Goal: Task Accomplishment & Management: Use online tool/utility

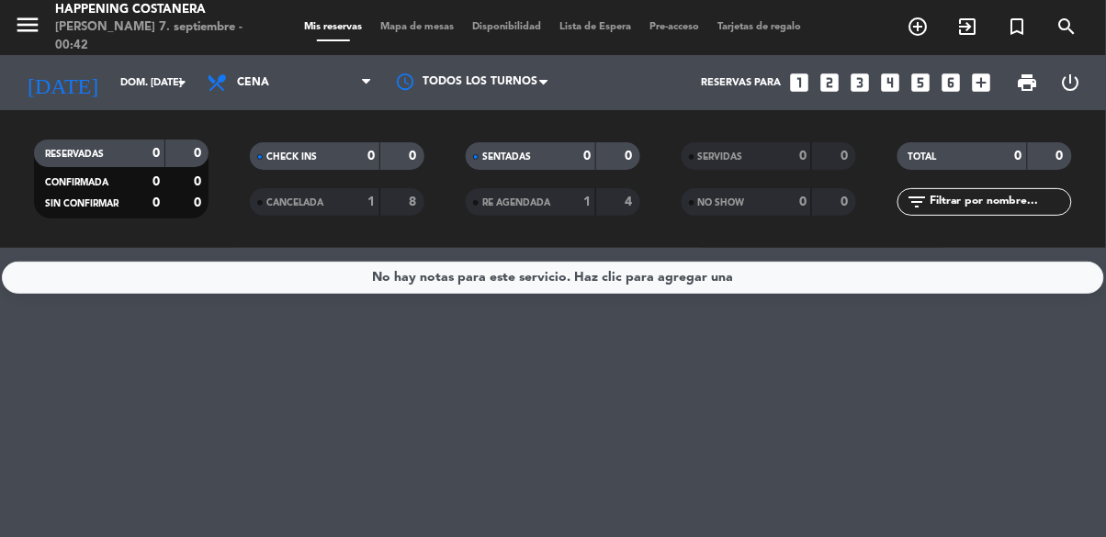
click at [442, 22] on span "Mapa de mesas" at bounding box center [418, 27] width 92 height 10
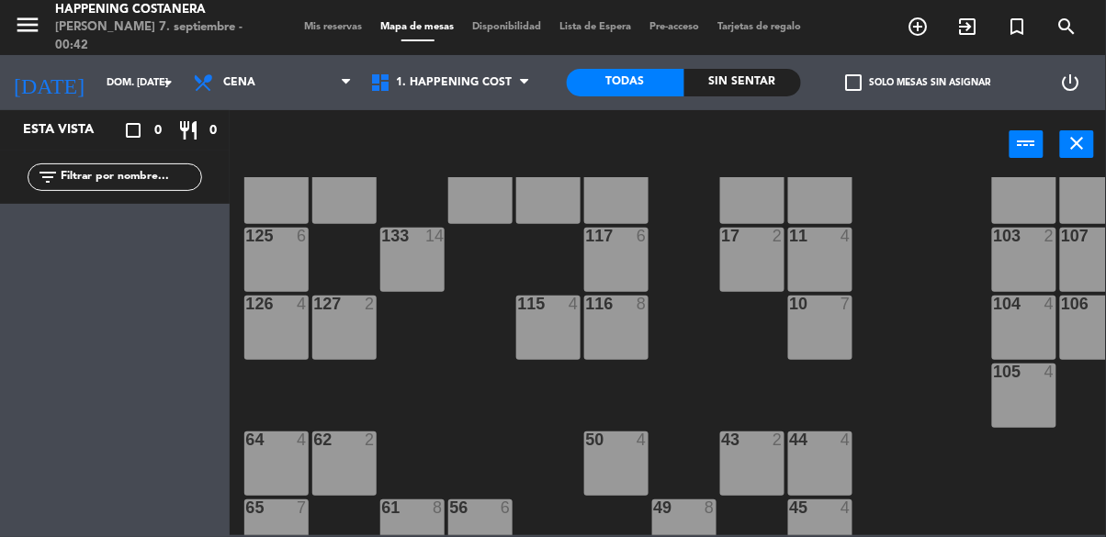
scroll to position [203, 0]
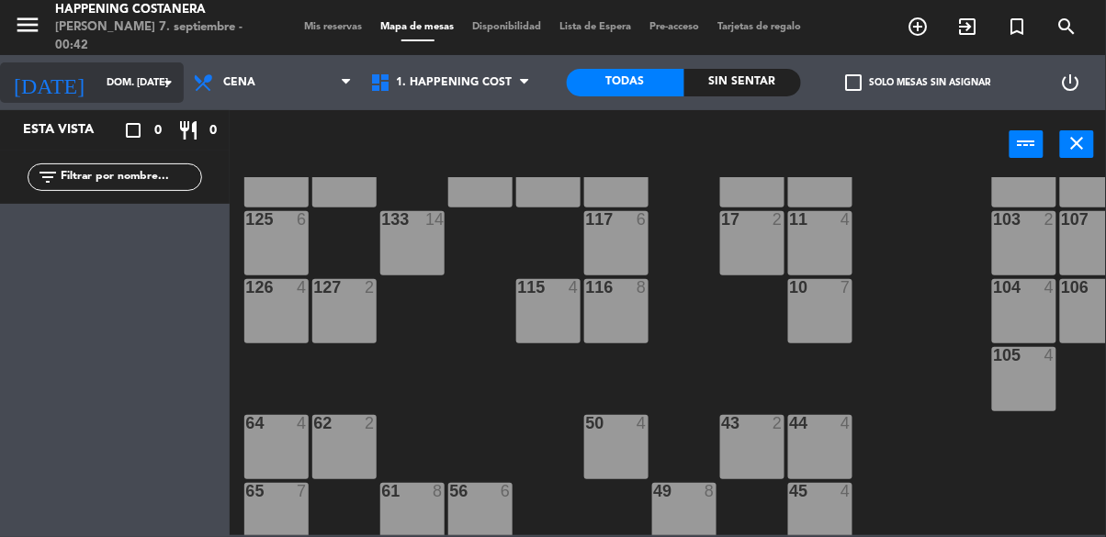
click at [142, 74] on input "dom. [DATE]" at bounding box center [166, 83] width 138 height 30
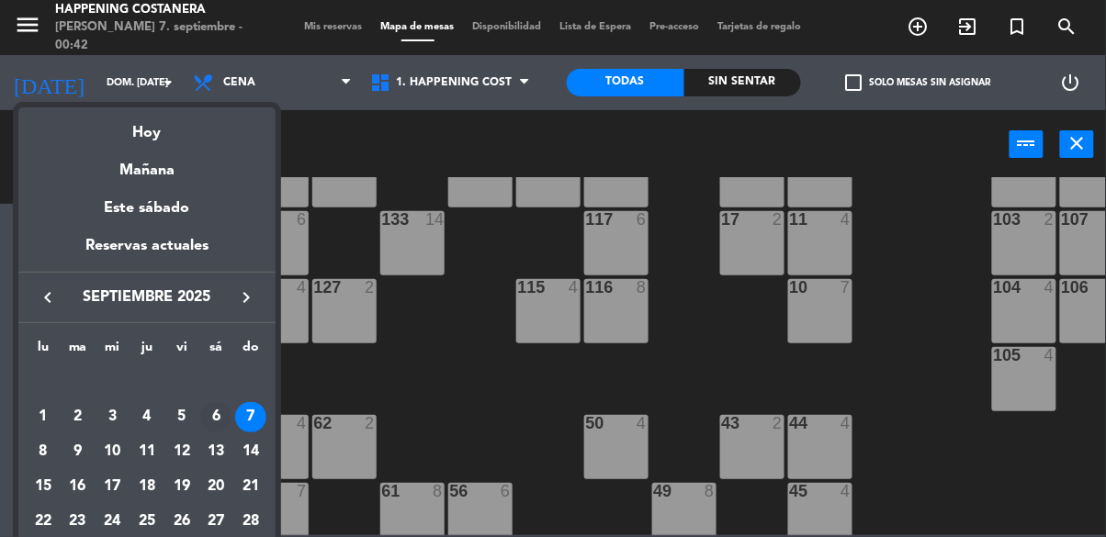
click at [205, 427] on div "6" at bounding box center [215, 417] width 31 height 31
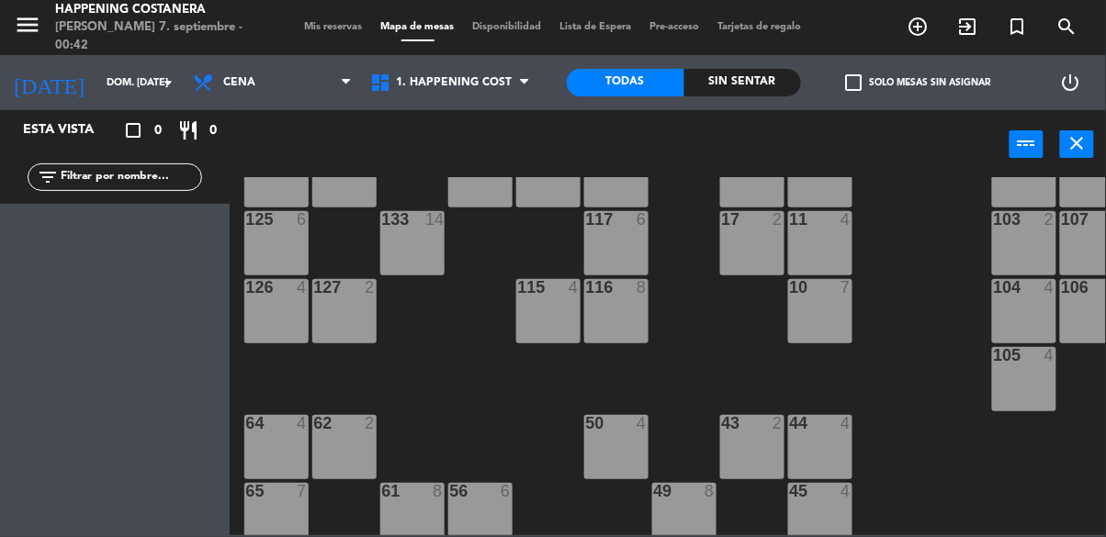
type input "sáb. [DATE]"
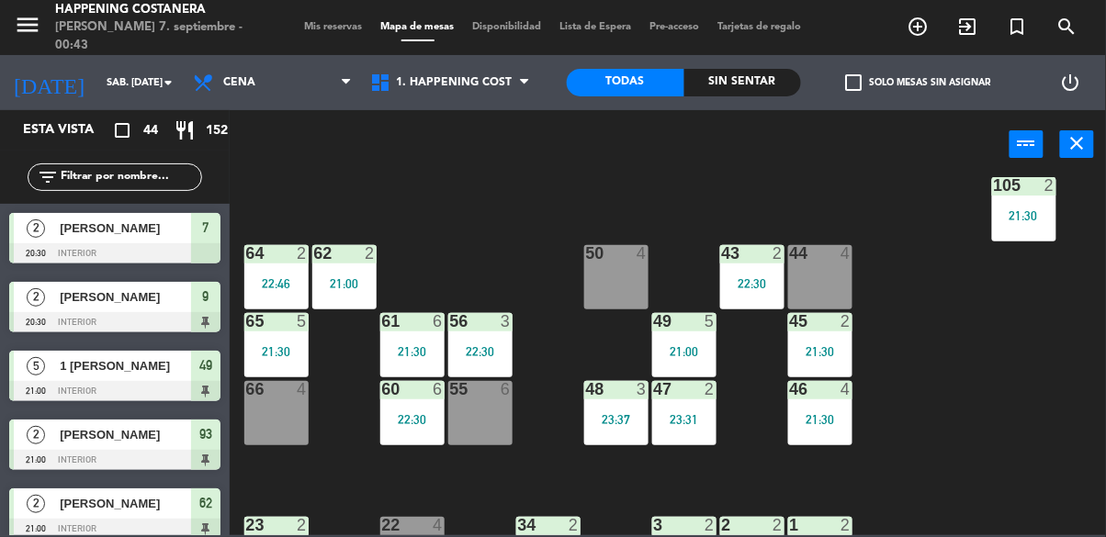
scroll to position [384, 0]
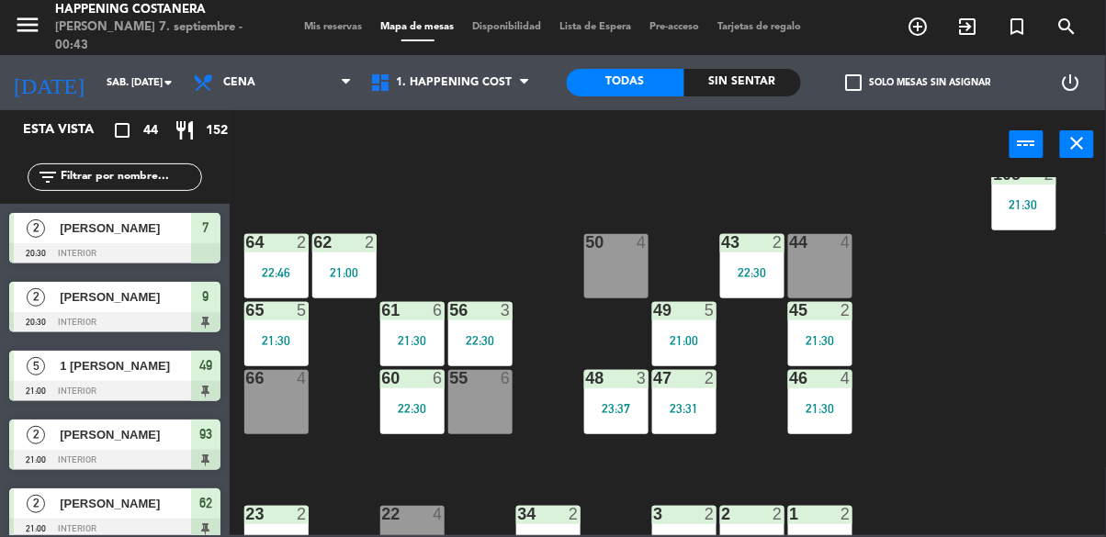
click at [490, 315] on div at bounding box center [480, 310] width 30 height 17
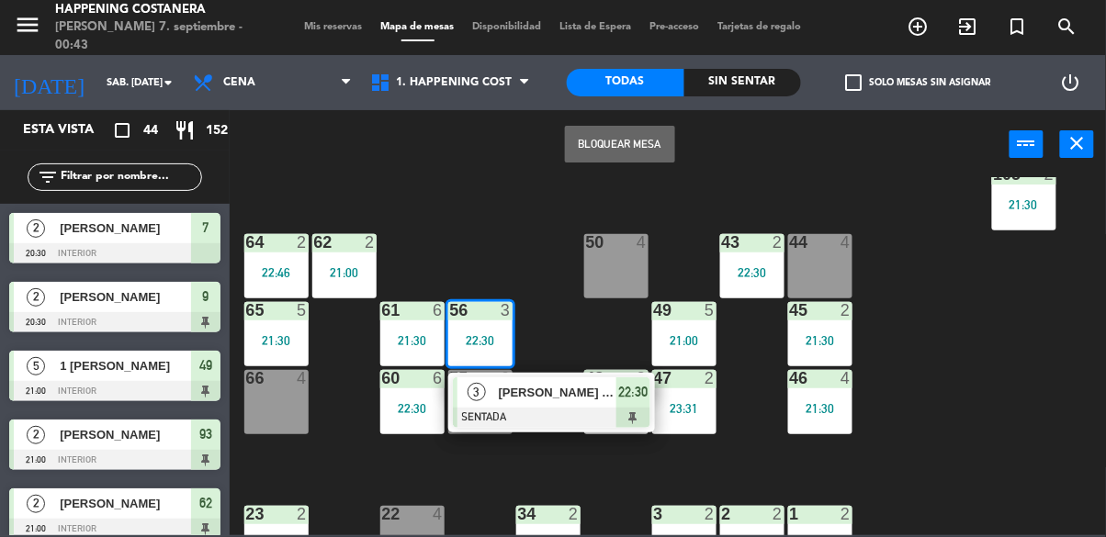
click at [569, 392] on span "[PERSON_NAME] solo tragos x pao" at bounding box center [558, 392] width 118 height 19
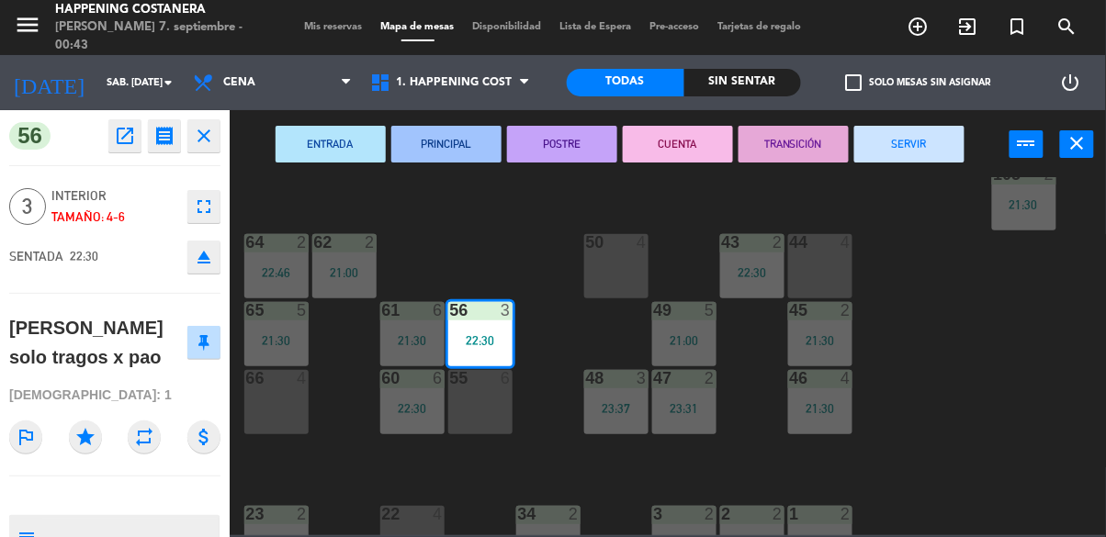
click at [986, 254] on div "69 2 122 6 121 6 120 6 14 4 CAVA 16 21:00 101 2 23:17 94 2 23:08 70 2 21:50 123…" at bounding box center [673, 356] width 865 height 358
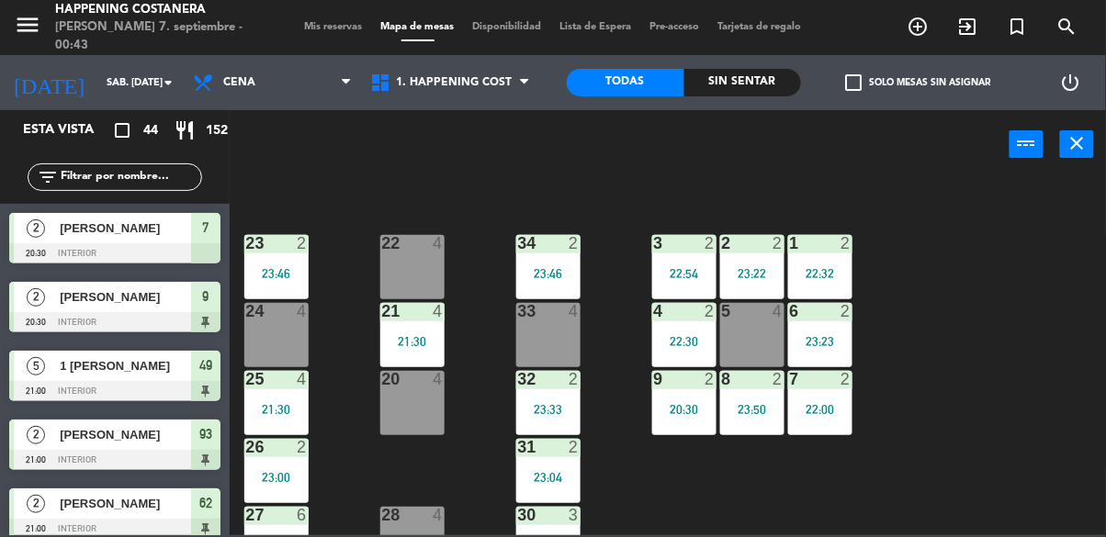
scroll to position [701, 0]
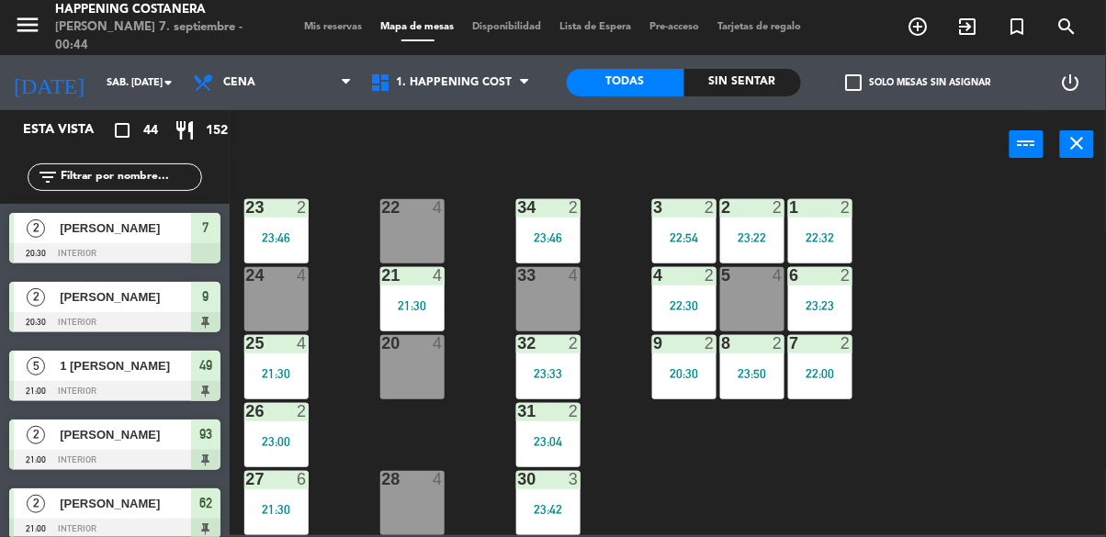
click at [1018, 291] on div "69 2 122 6 121 6 120 6 14 4 CAVA 16 21:00 101 2 23:17 94 2 23:08 70 2 21:50 123…" at bounding box center [673, 356] width 865 height 358
click at [564, 435] on div "23:04" at bounding box center [548, 441] width 64 height 13
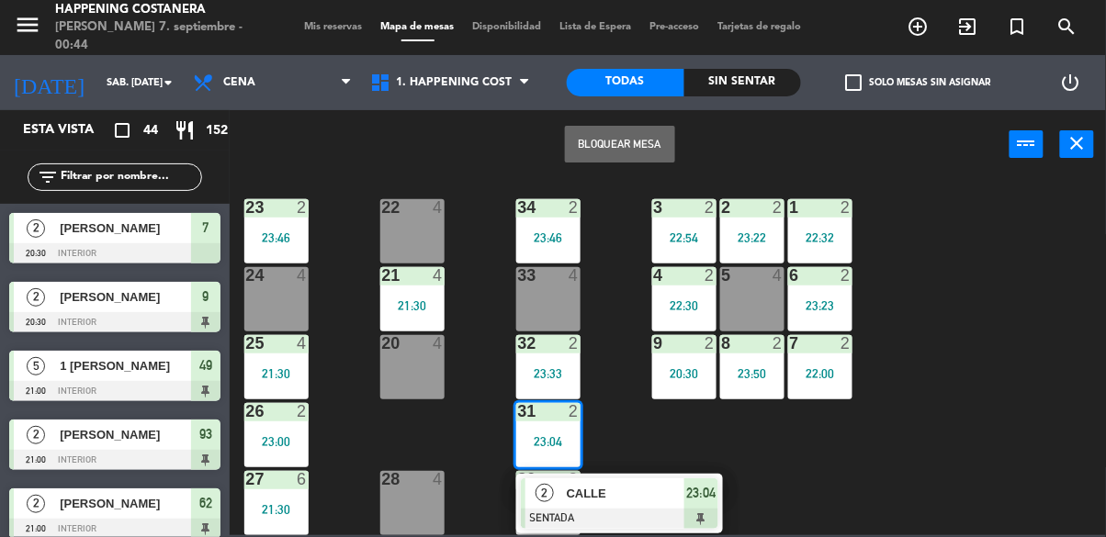
click at [624, 474] on div "2 CALLE SENTADA 23:04" at bounding box center [619, 504] width 207 height 60
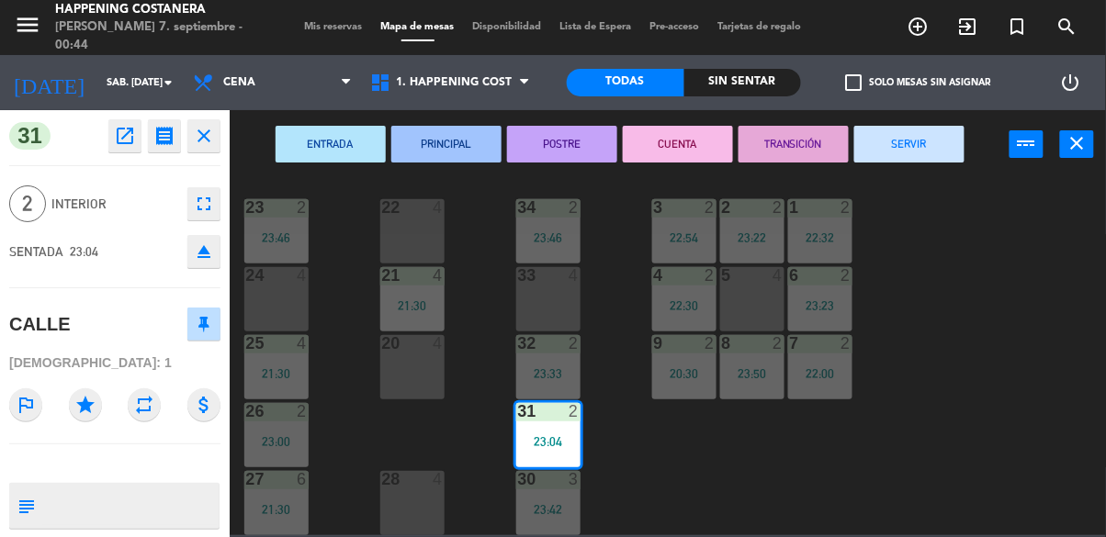
click at [917, 161] on button "SERVIR" at bounding box center [909, 144] width 110 height 37
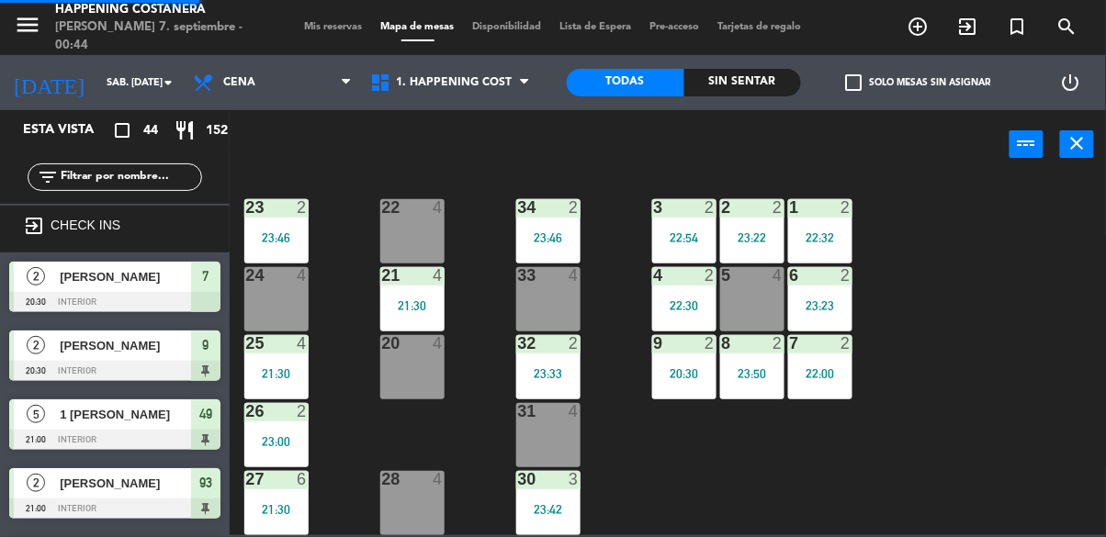
scroll to position [190, 0]
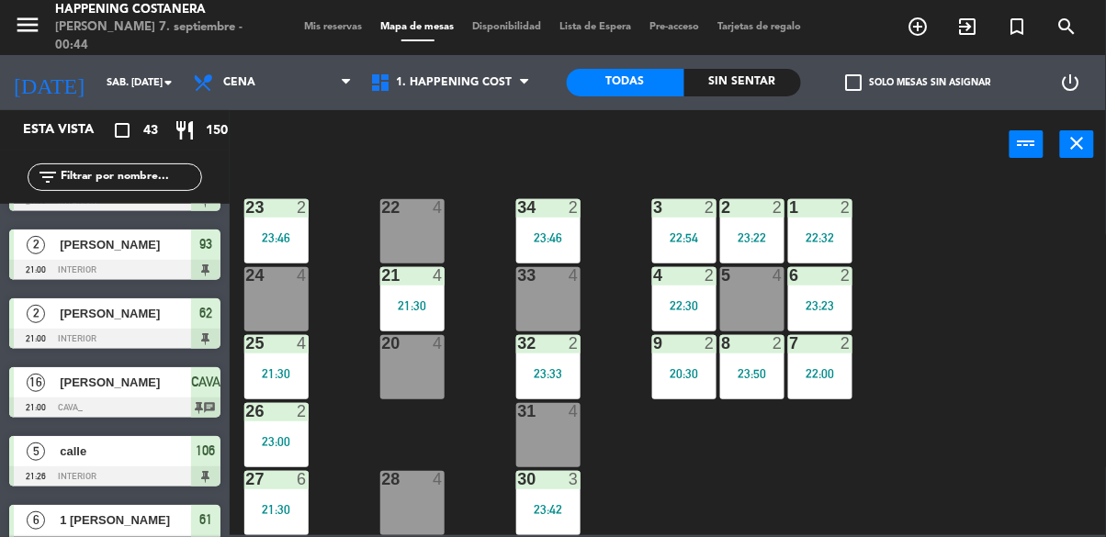
click at [682, 283] on div "4 2 22:30" at bounding box center [684, 299] width 64 height 64
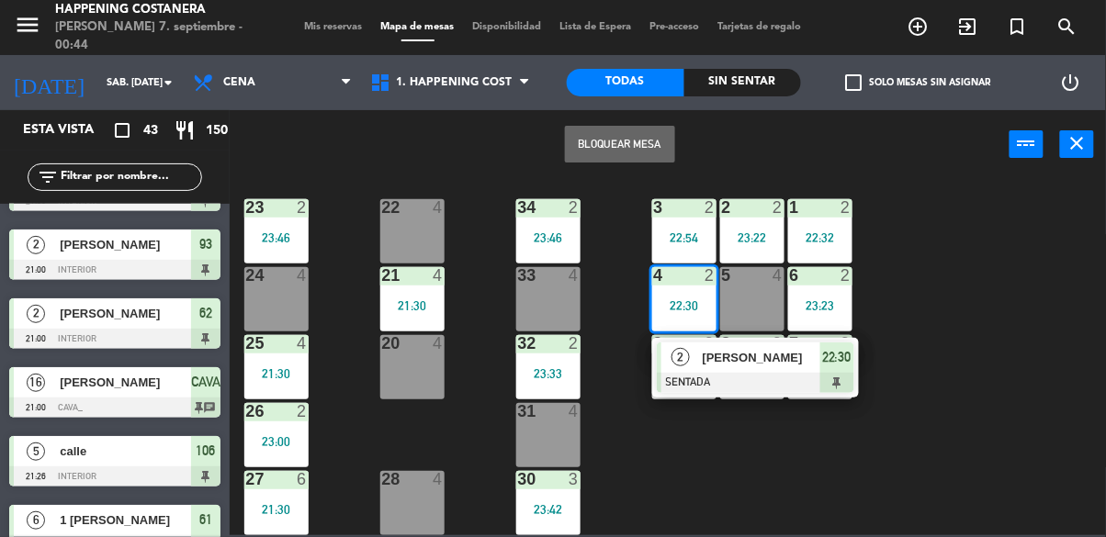
click at [776, 373] on div at bounding box center [755, 383] width 197 height 20
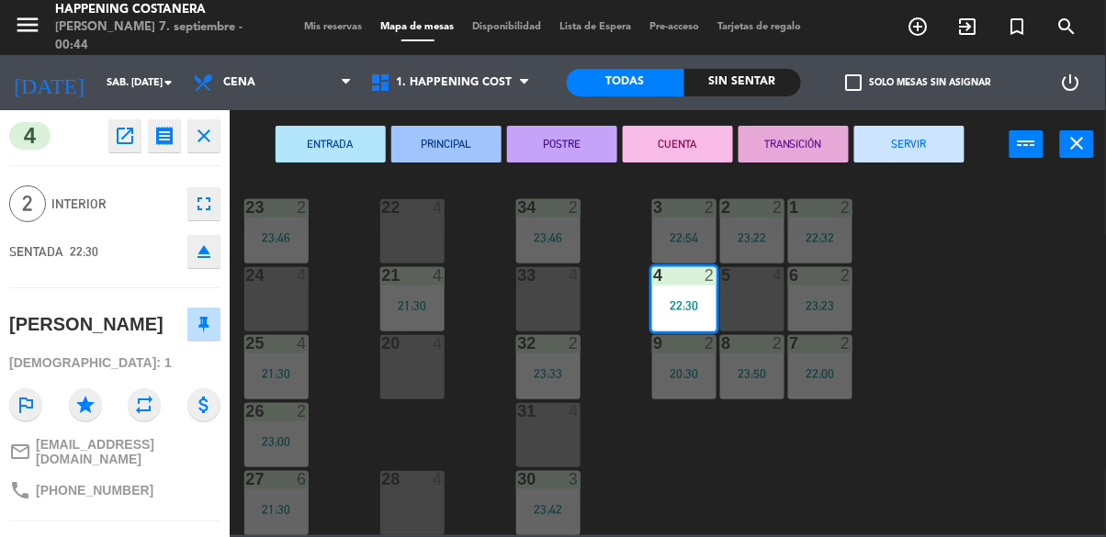
click at [1022, 288] on div "69 2 122 6 121 6 120 6 14 4 CAVA 16 21:00 101 2 23:17 94 2 23:08 70 2 21:50 123…" at bounding box center [673, 356] width 865 height 358
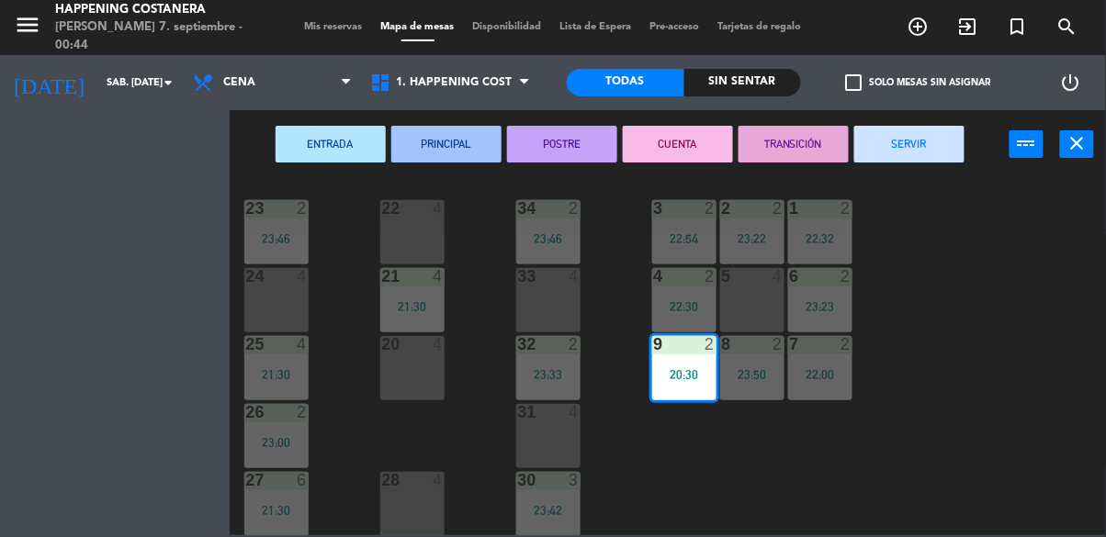
scroll to position [701, 0]
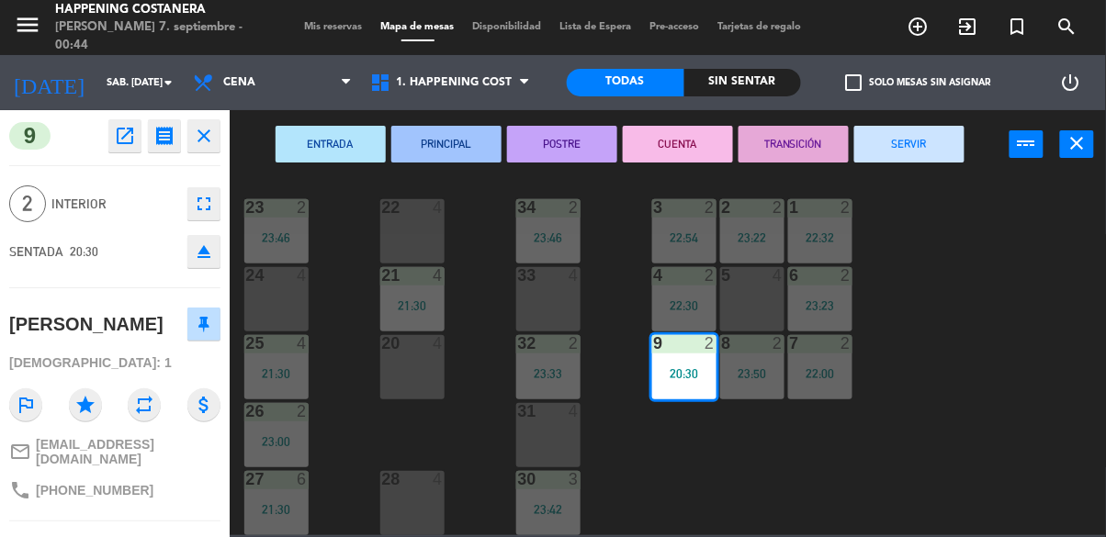
click at [909, 159] on button "SERVIR" at bounding box center [909, 144] width 110 height 37
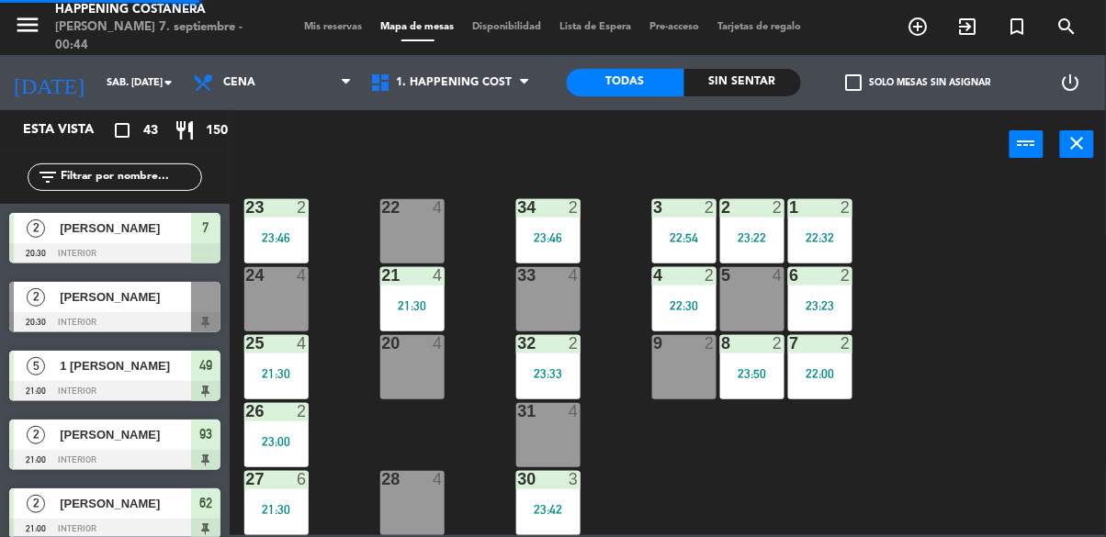
click at [689, 231] on div "22:54" at bounding box center [684, 237] width 64 height 13
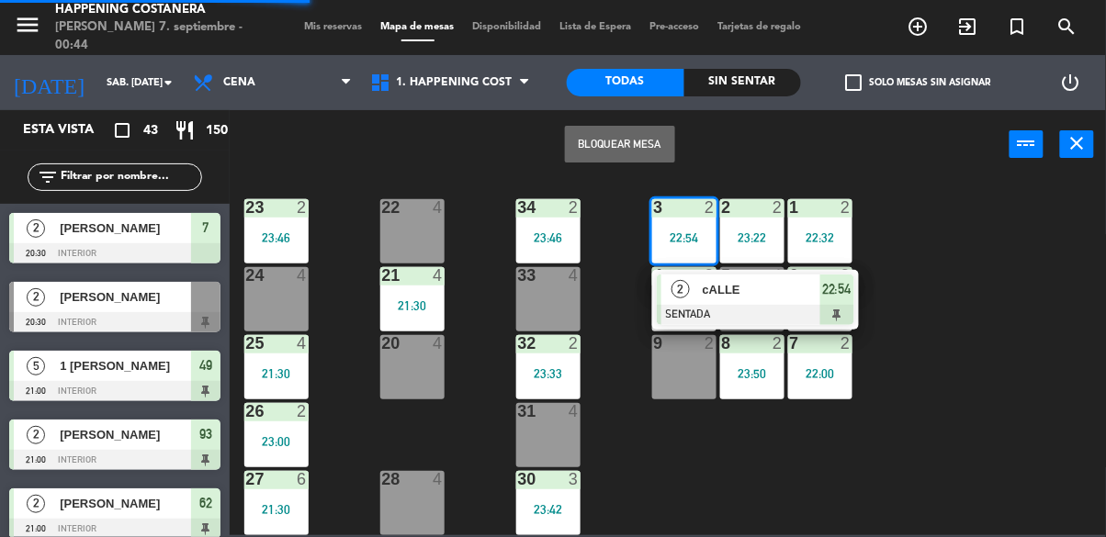
click at [781, 305] on div at bounding box center [755, 315] width 197 height 20
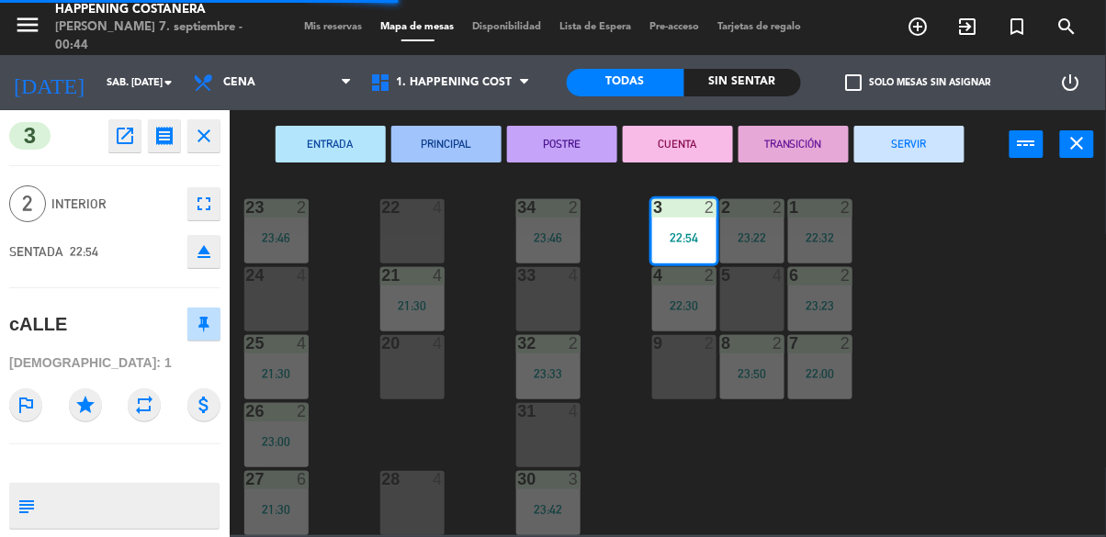
click at [933, 142] on button "SERVIR" at bounding box center [909, 144] width 110 height 37
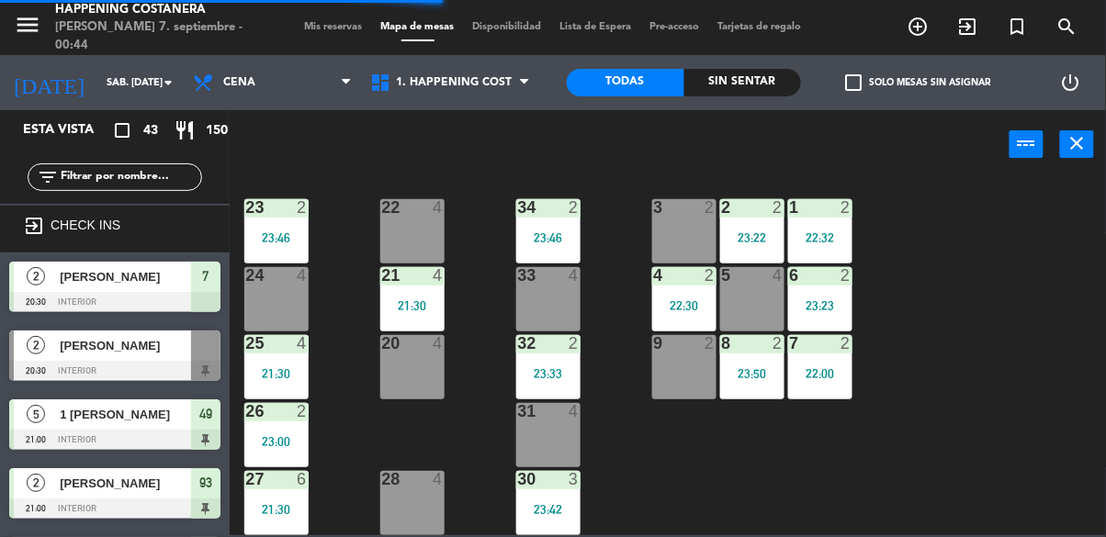
scroll to position [28, 0]
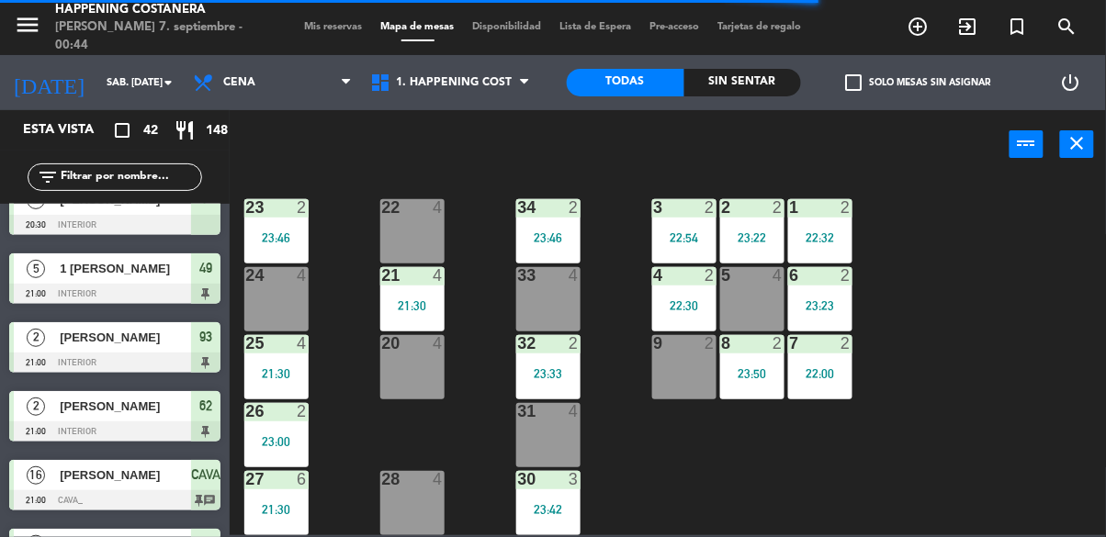
click at [832, 231] on div "22:32" at bounding box center [820, 237] width 64 height 13
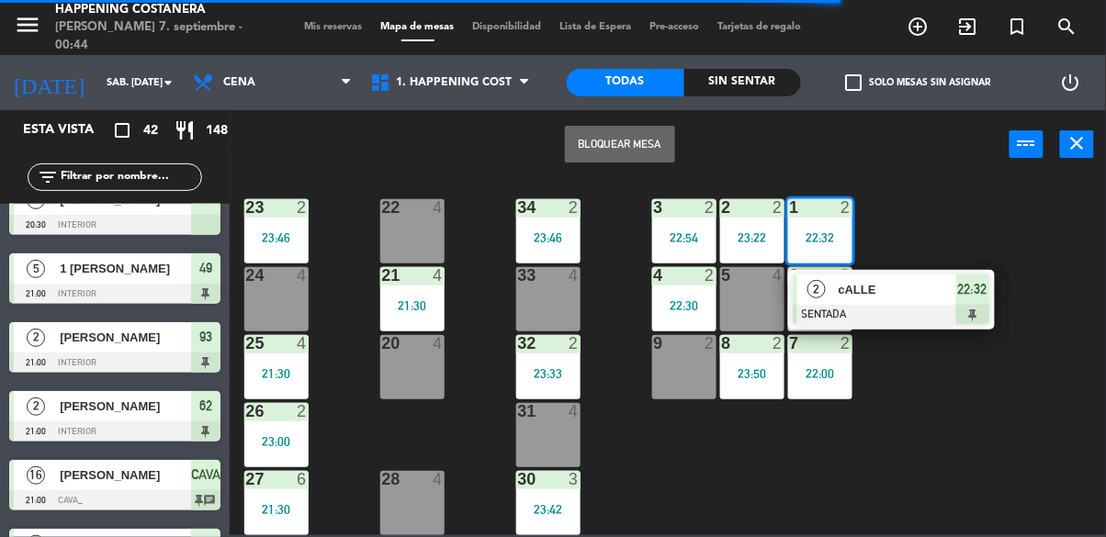
click at [881, 305] on div at bounding box center [891, 315] width 197 height 20
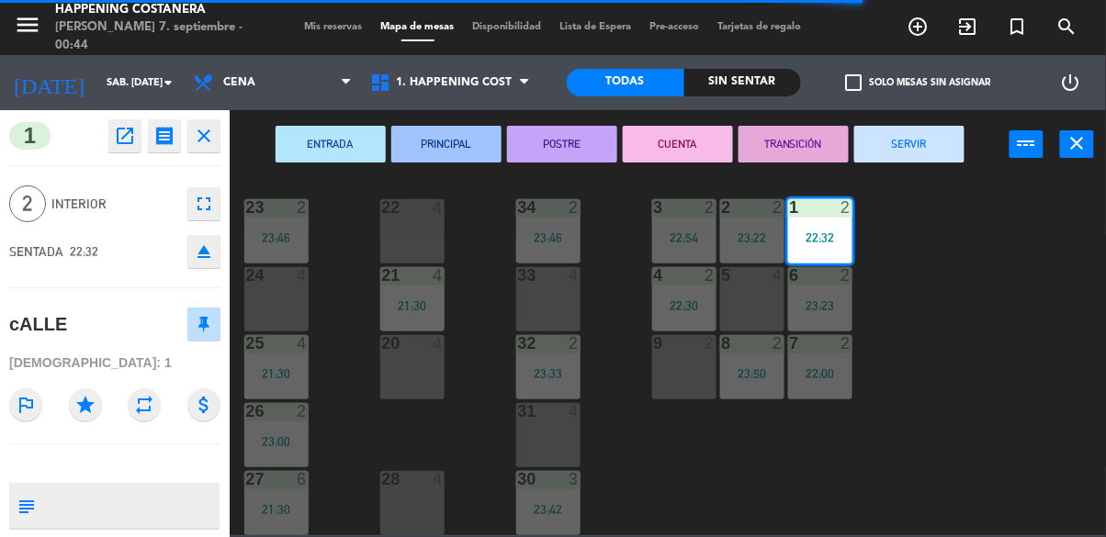
click at [941, 148] on button "SERVIR" at bounding box center [909, 144] width 110 height 37
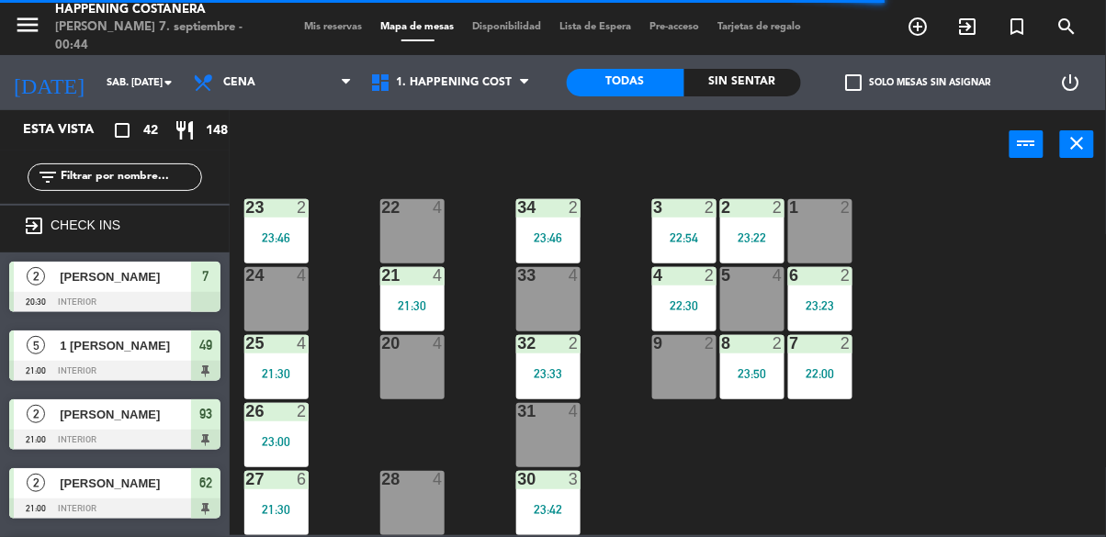
click at [807, 281] on div "6 2 23:23" at bounding box center [820, 299] width 64 height 64
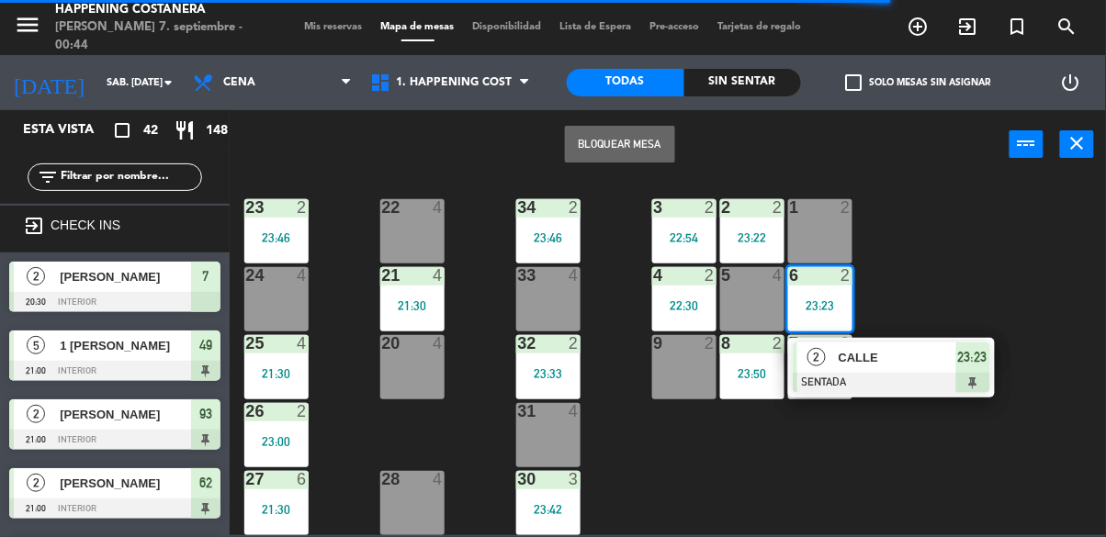
click at [906, 373] on div at bounding box center [891, 383] width 197 height 20
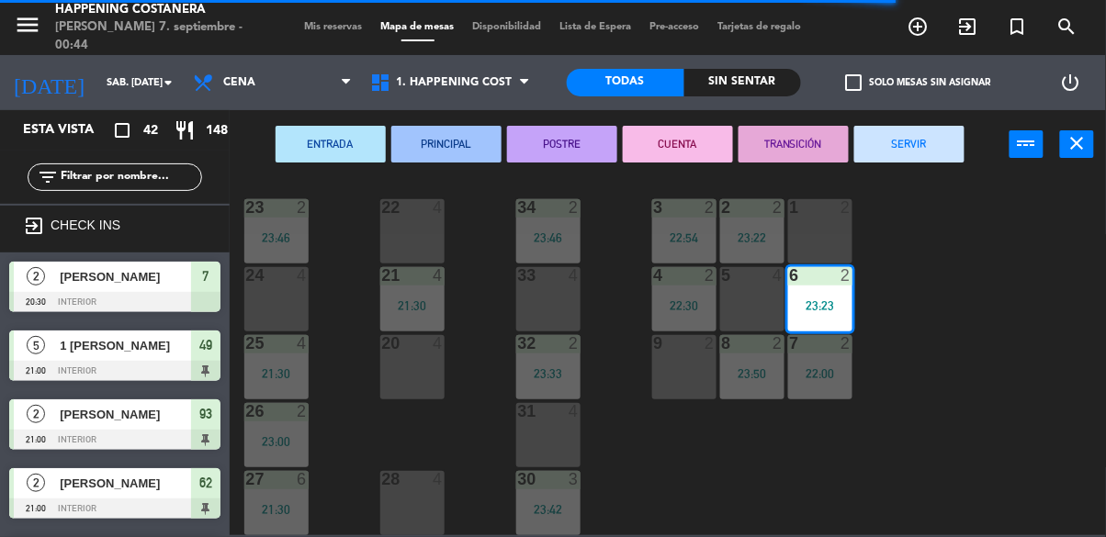
click at [934, 159] on button "SERVIR" at bounding box center [909, 144] width 110 height 37
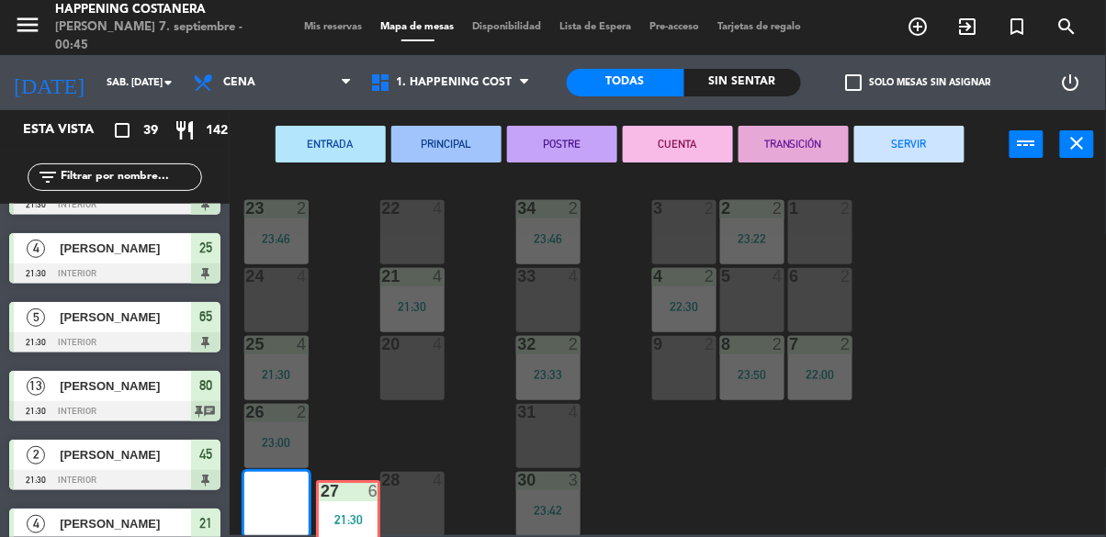
scroll to position [701, 0]
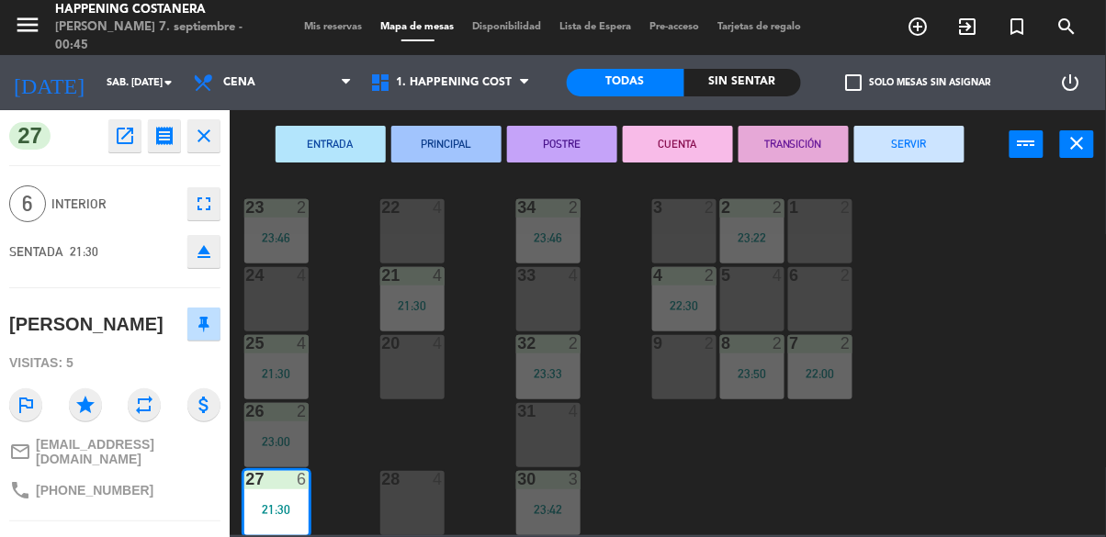
click at [899, 141] on button "SERVIR" at bounding box center [909, 144] width 110 height 37
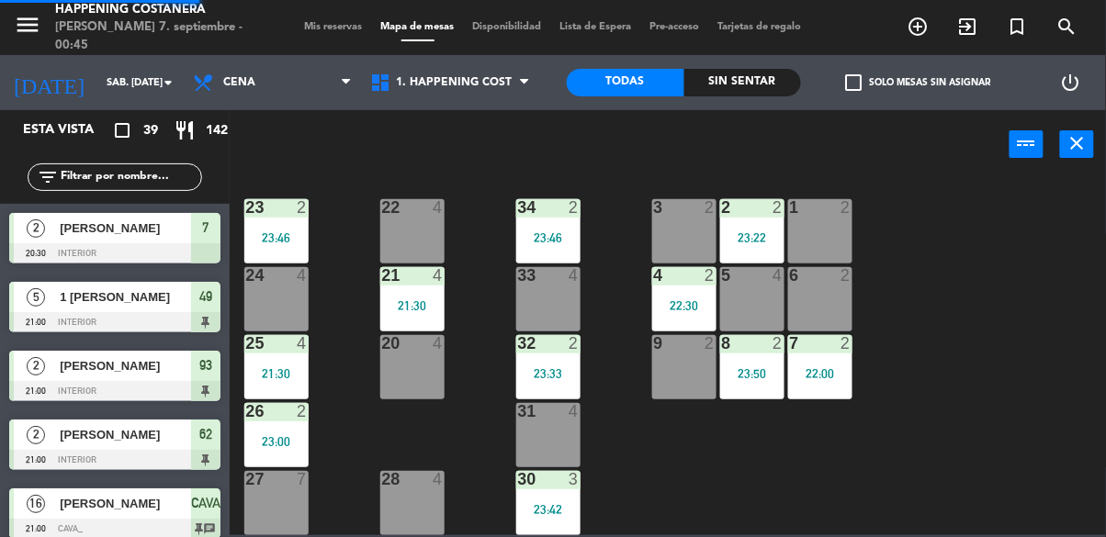
scroll to position [0, 0]
click at [299, 371] on div "25 4 21:30" at bounding box center [276, 367] width 64 height 64
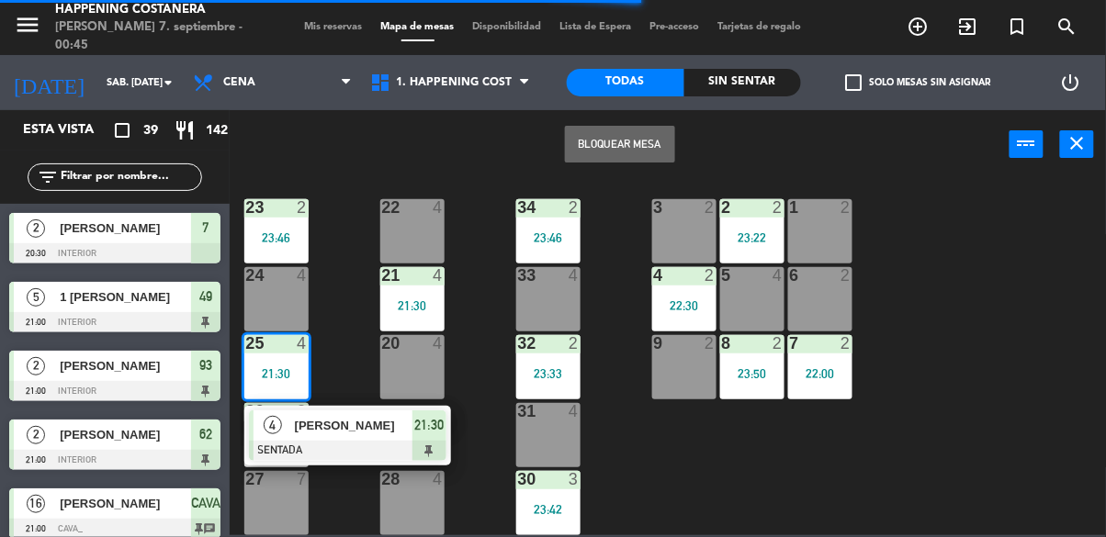
click at [400, 421] on span "[PERSON_NAME]" at bounding box center [354, 425] width 118 height 19
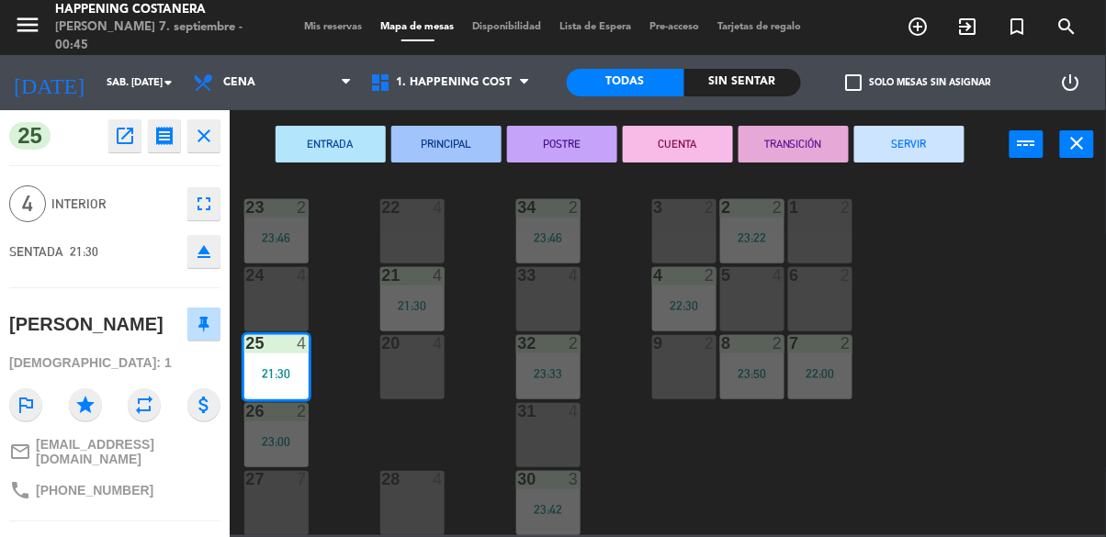
click at [948, 132] on button "SERVIR" at bounding box center [909, 144] width 110 height 37
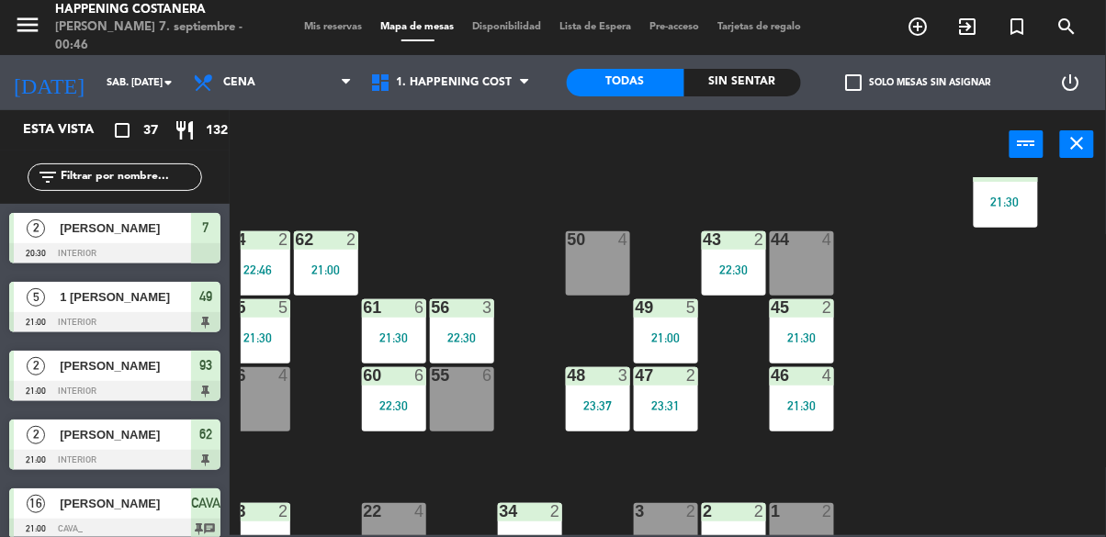
scroll to position [382, 18]
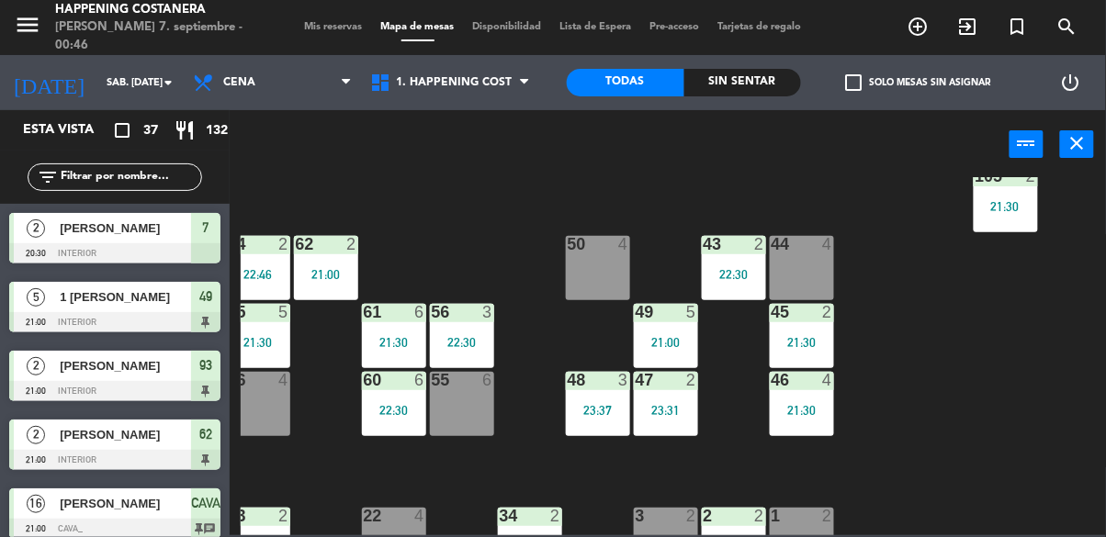
click at [816, 420] on div "46 4 21:30" at bounding box center [802, 404] width 64 height 64
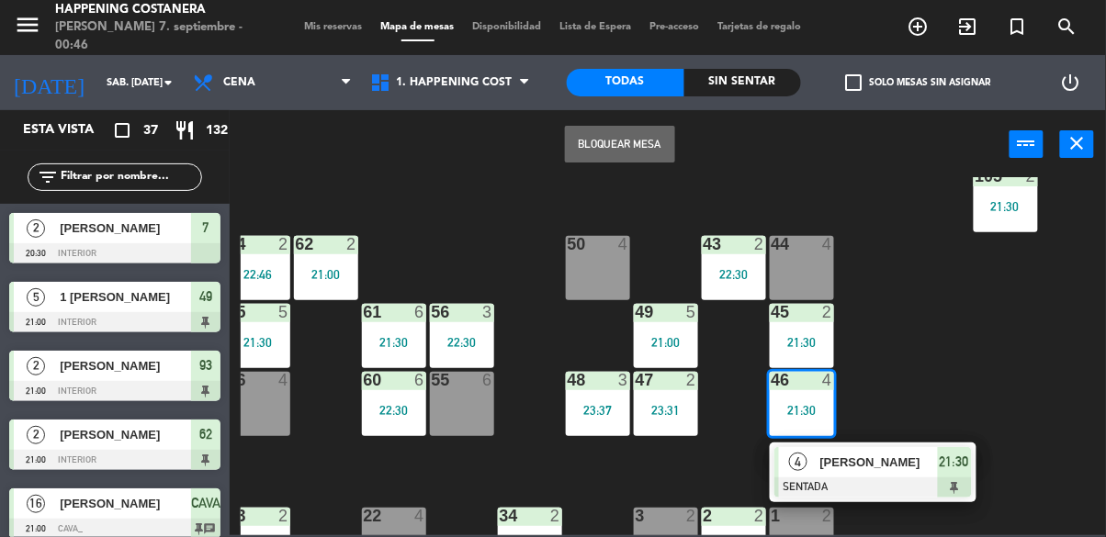
click at [923, 484] on div at bounding box center [872, 488] width 197 height 20
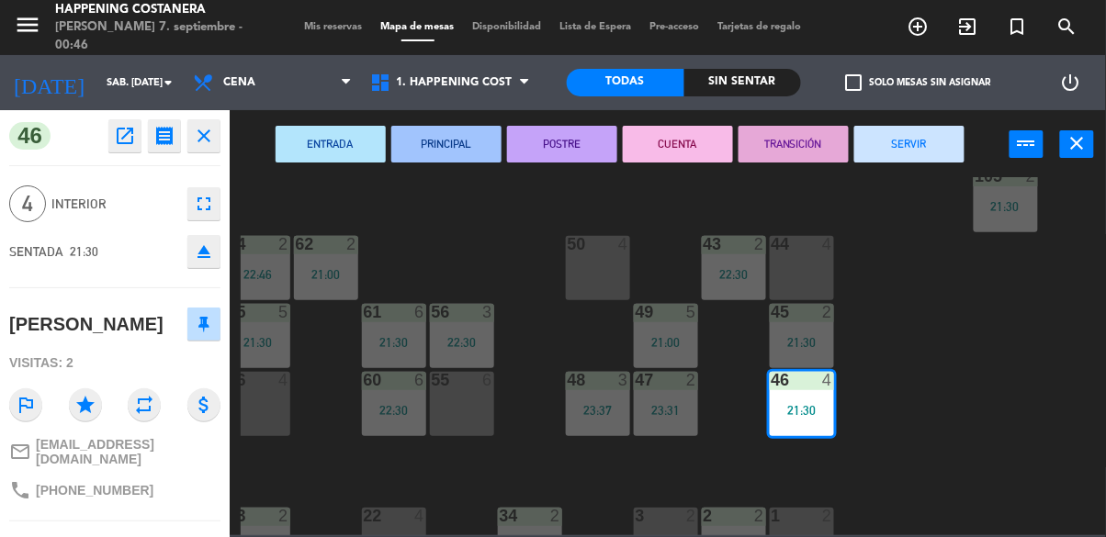
click at [935, 154] on button "SERVIR" at bounding box center [909, 144] width 110 height 37
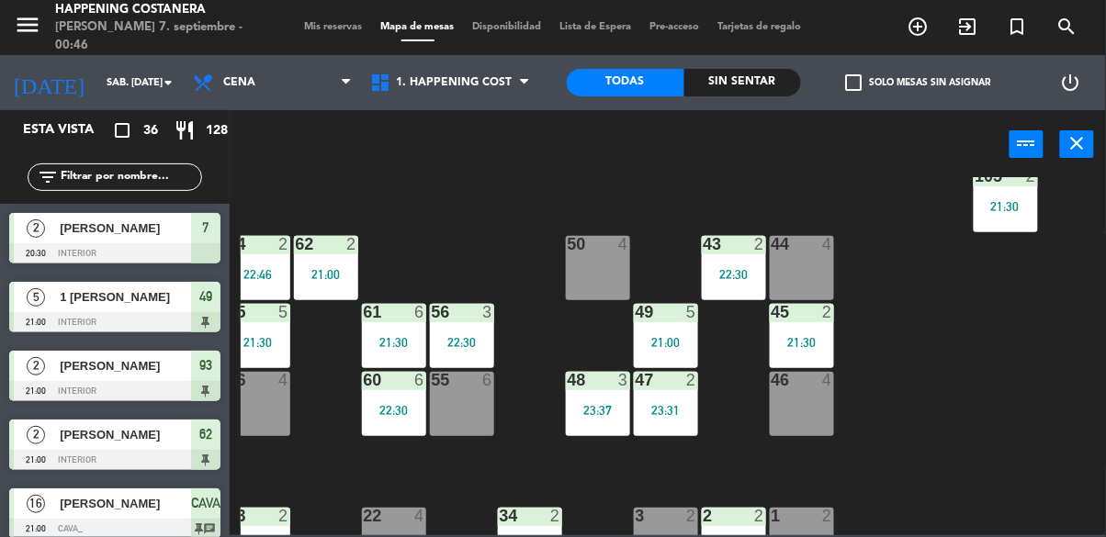
scroll to position [386, 18]
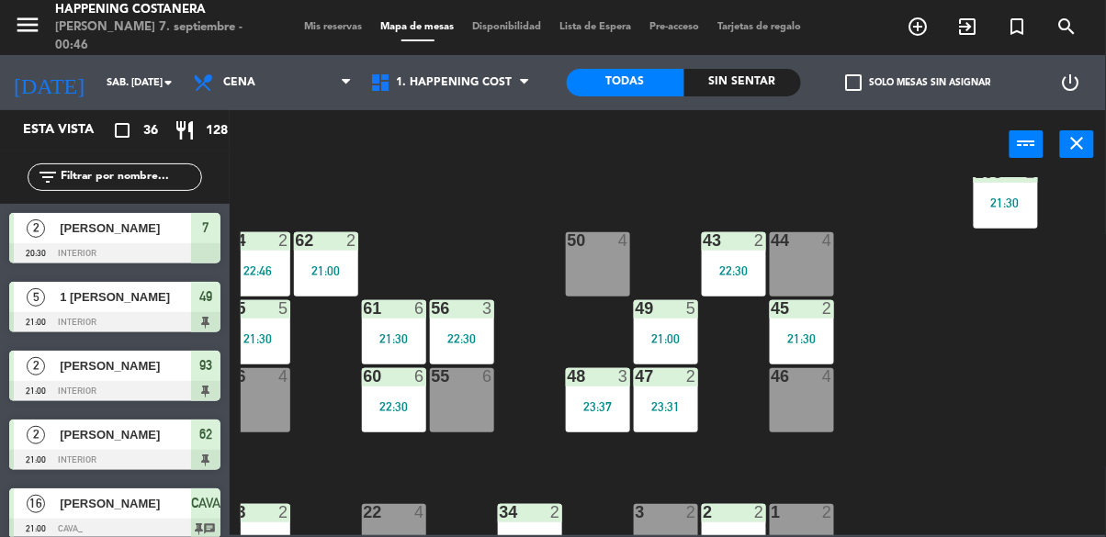
click at [418, 406] on div "22:30" at bounding box center [394, 406] width 64 height 13
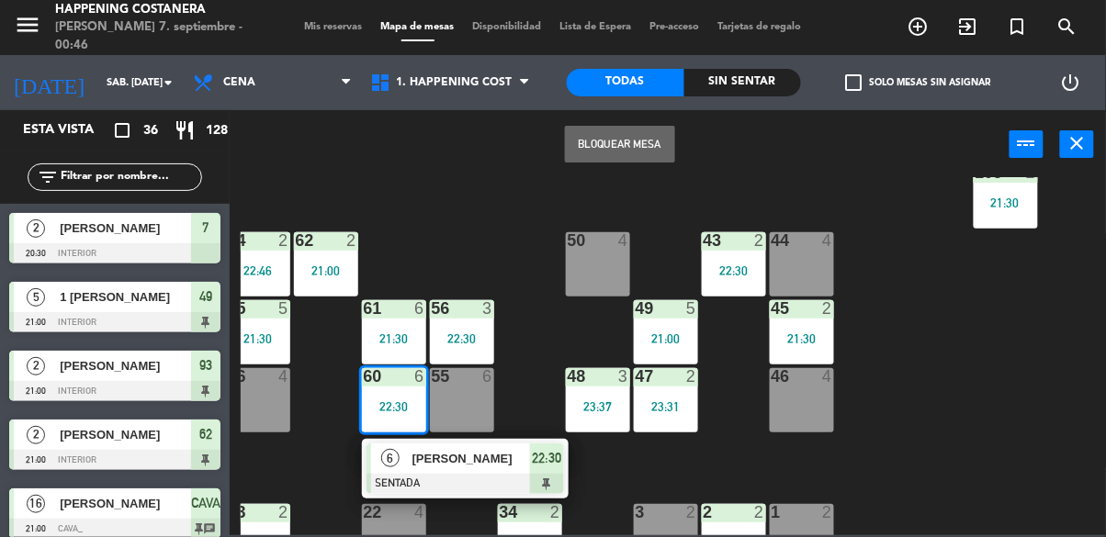
click at [495, 459] on span "[PERSON_NAME]" at bounding box center [471, 458] width 118 height 19
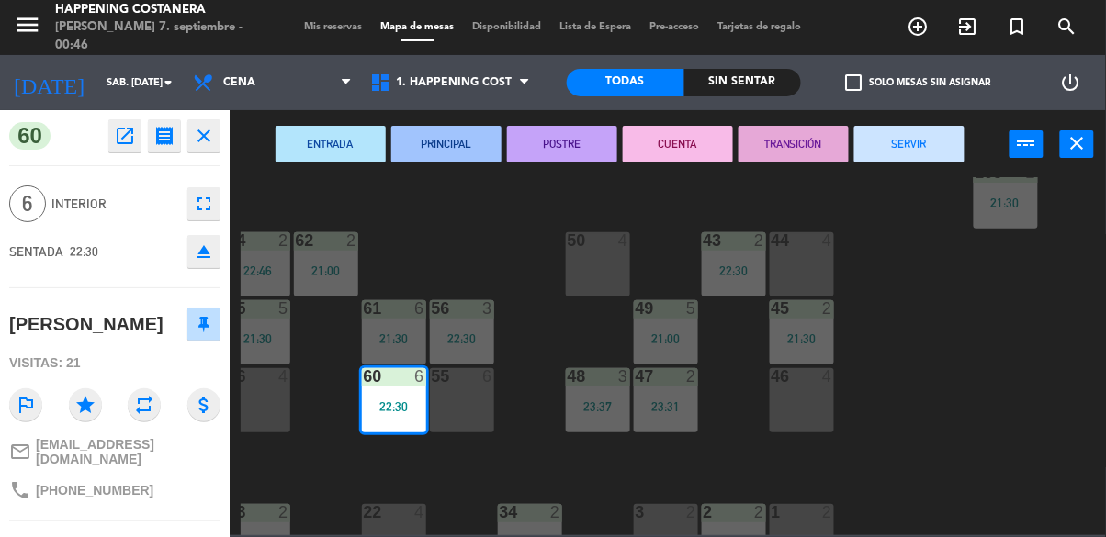
click at [905, 140] on button "SERVIR" at bounding box center [909, 144] width 110 height 37
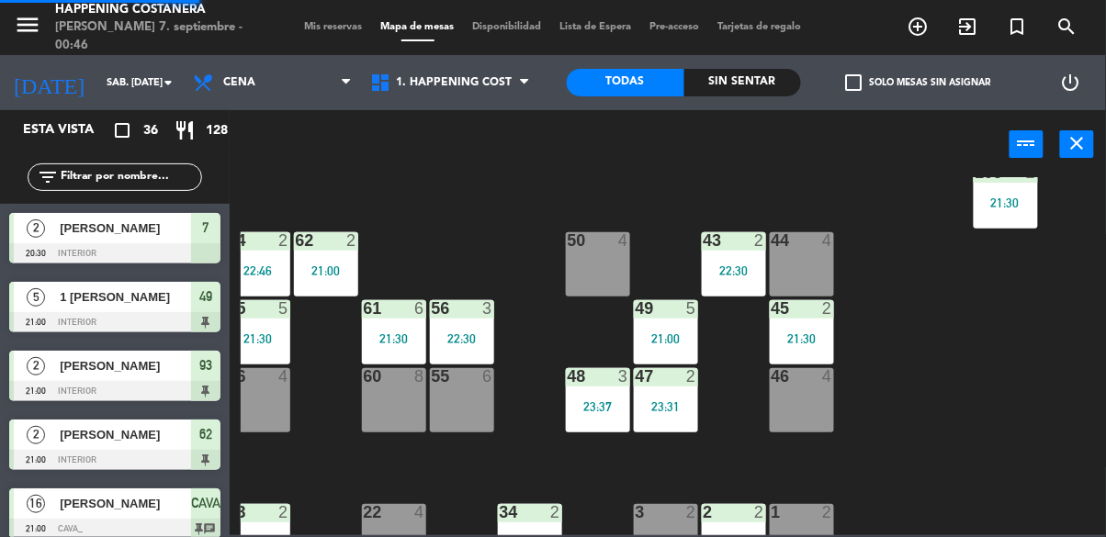
click at [387, 335] on div "21:30" at bounding box center [394, 339] width 64 height 13
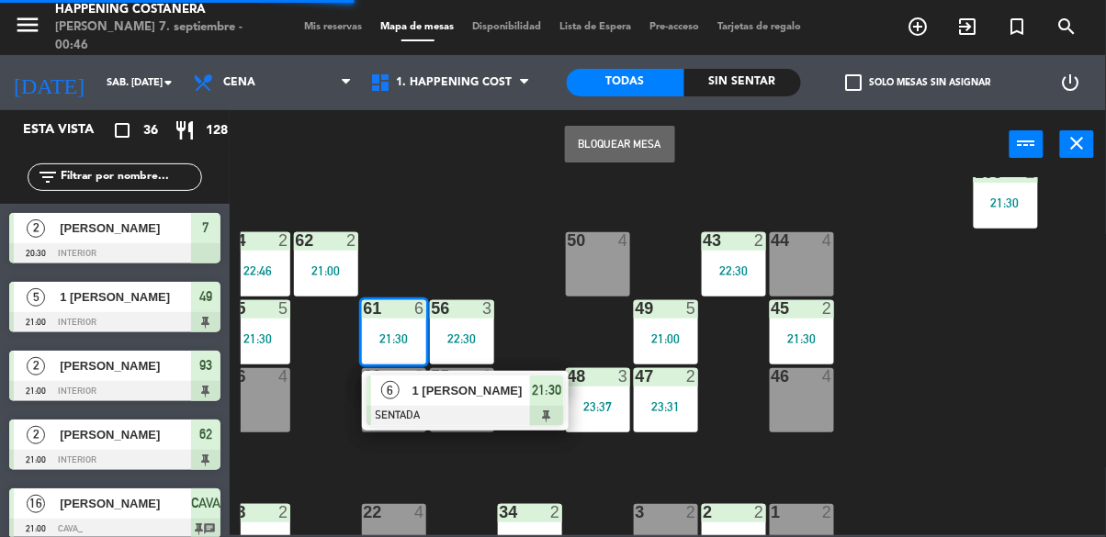
click at [482, 401] on div "1 [PERSON_NAME]" at bounding box center [470, 391] width 119 height 30
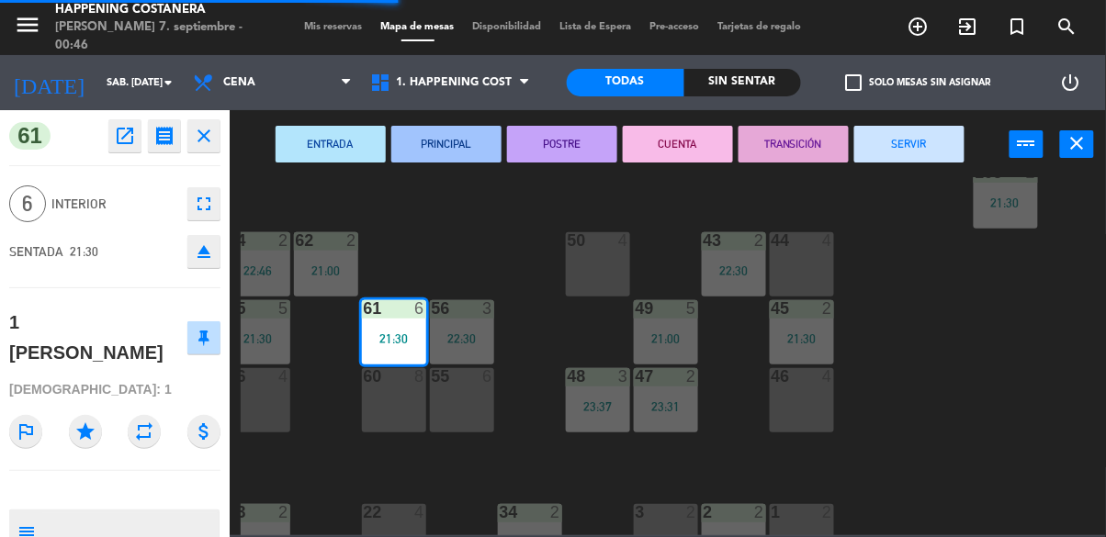
click at [896, 142] on button "SERVIR" at bounding box center [909, 144] width 110 height 37
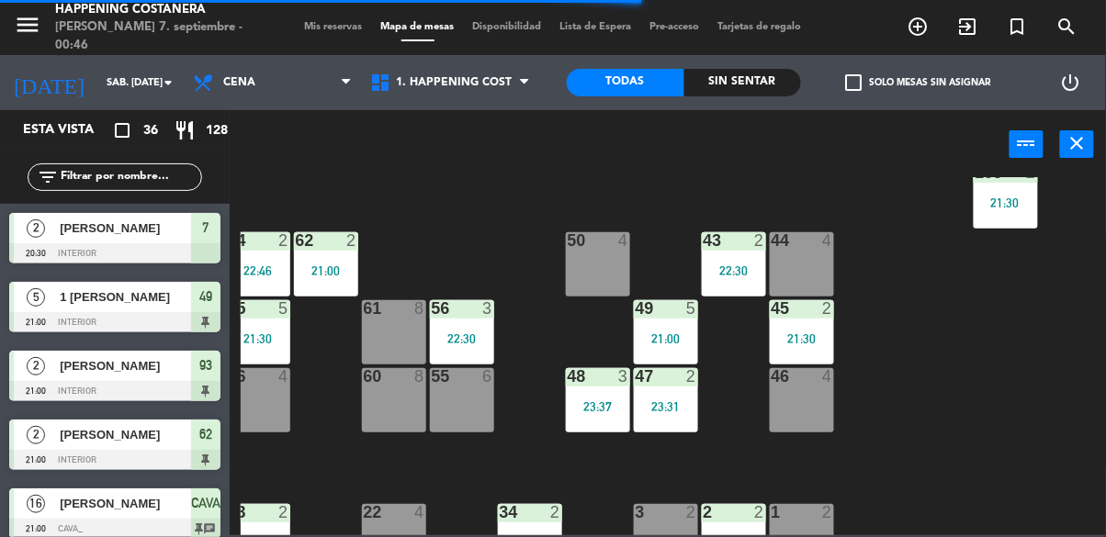
scroll to position [386, 0]
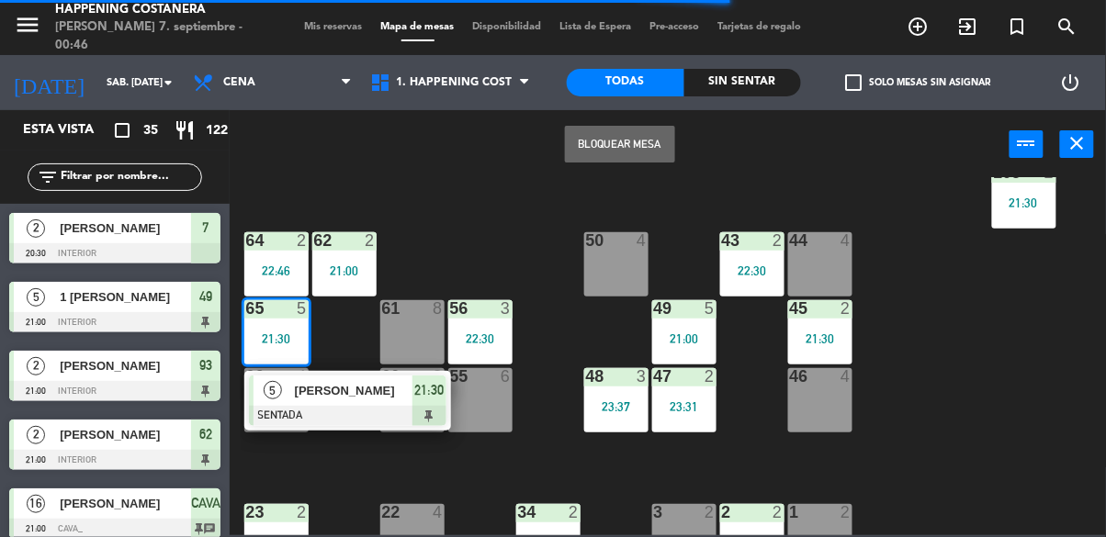
click at [377, 399] on span "[PERSON_NAME]" at bounding box center [354, 390] width 118 height 19
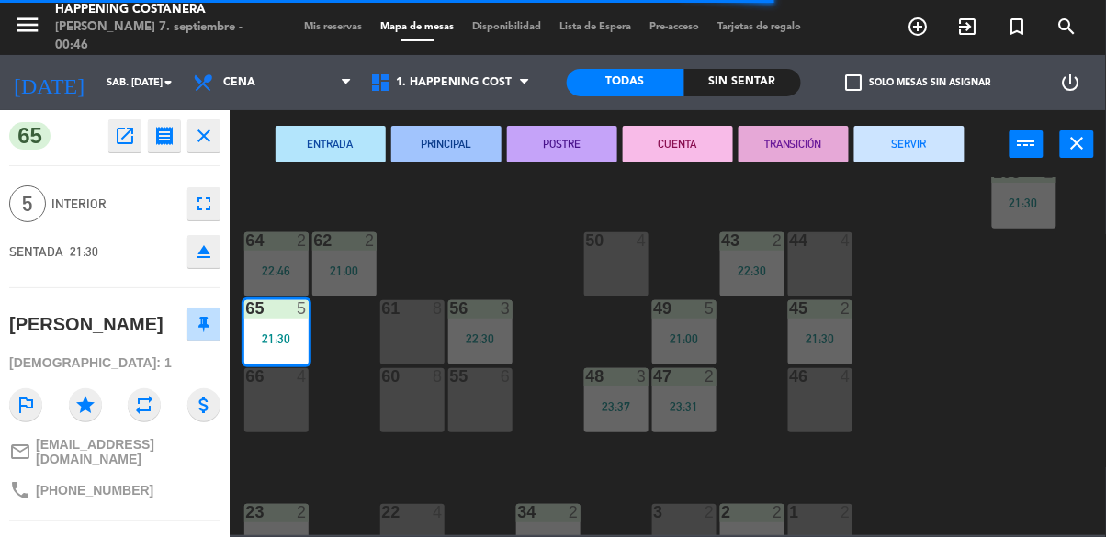
click at [919, 153] on button "SERVIR" at bounding box center [909, 144] width 110 height 37
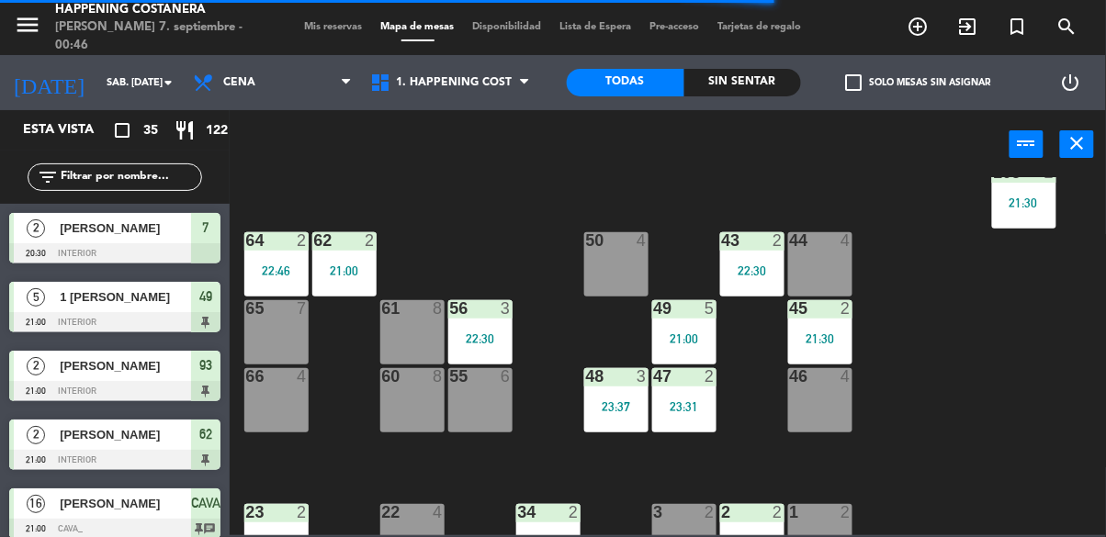
scroll to position [0, 0]
click at [265, 256] on div "64 2 22:46" at bounding box center [276, 264] width 64 height 64
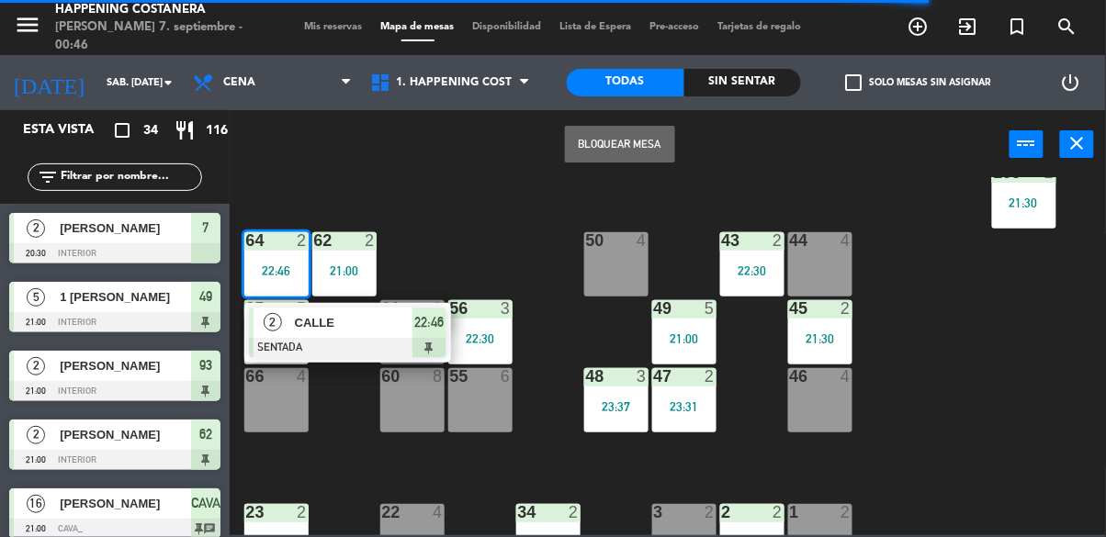
click at [358, 321] on span "CALLE" at bounding box center [354, 322] width 118 height 19
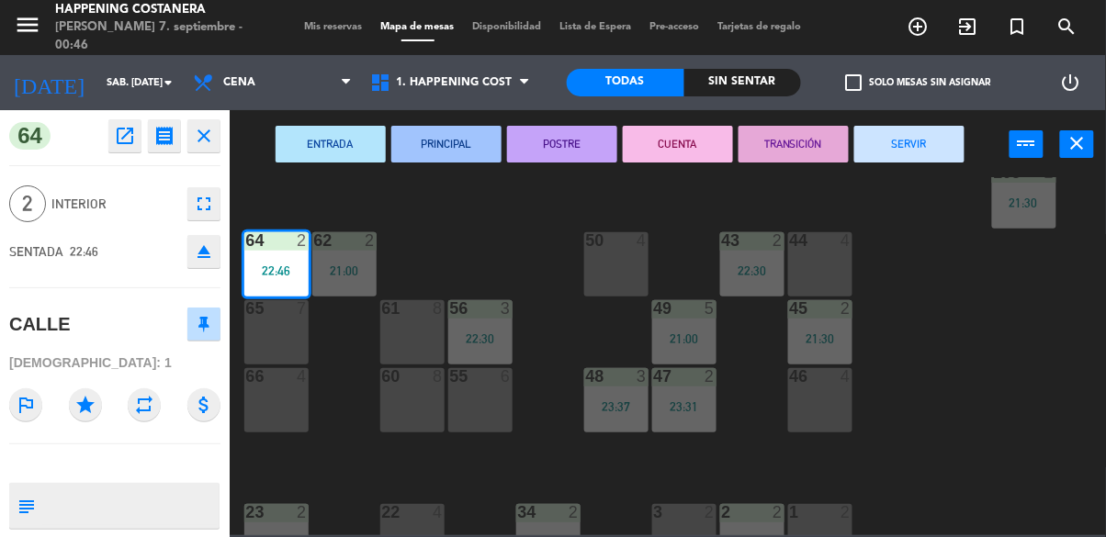
click at [896, 144] on button "SERVIR" at bounding box center [909, 144] width 110 height 37
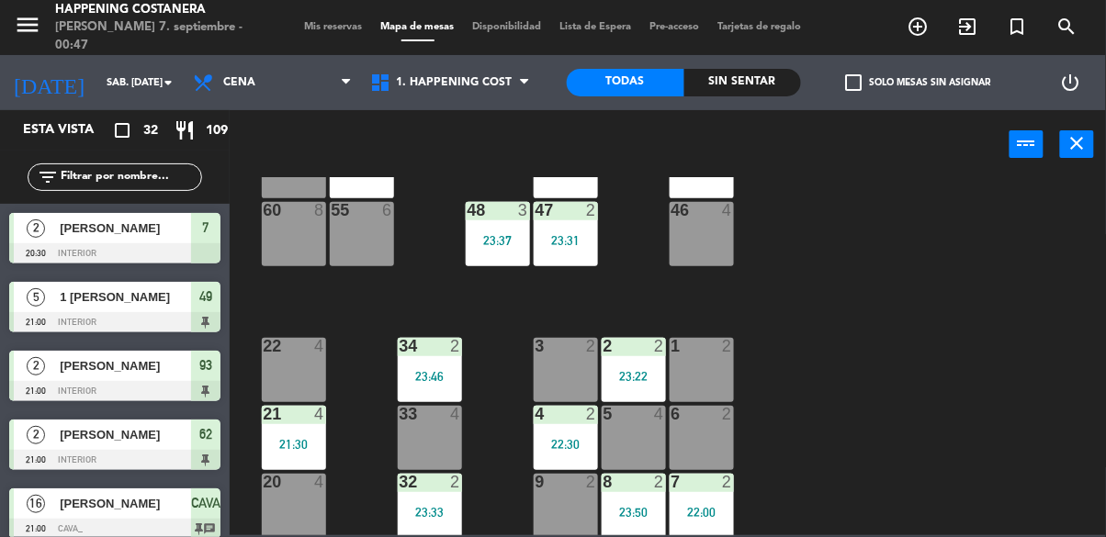
scroll to position [258, 302]
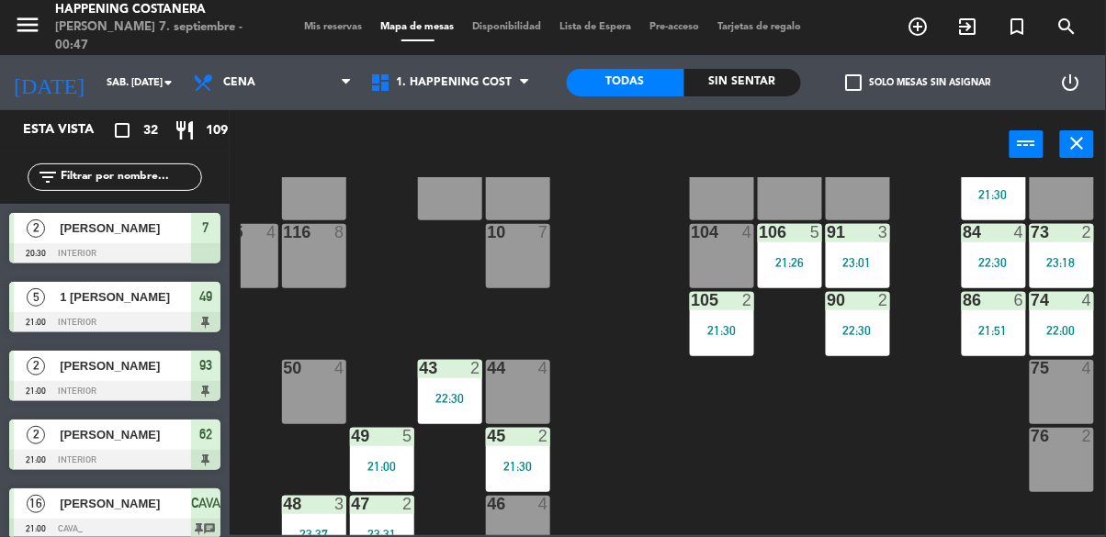
click at [1047, 334] on div "22:00" at bounding box center [1062, 330] width 64 height 13
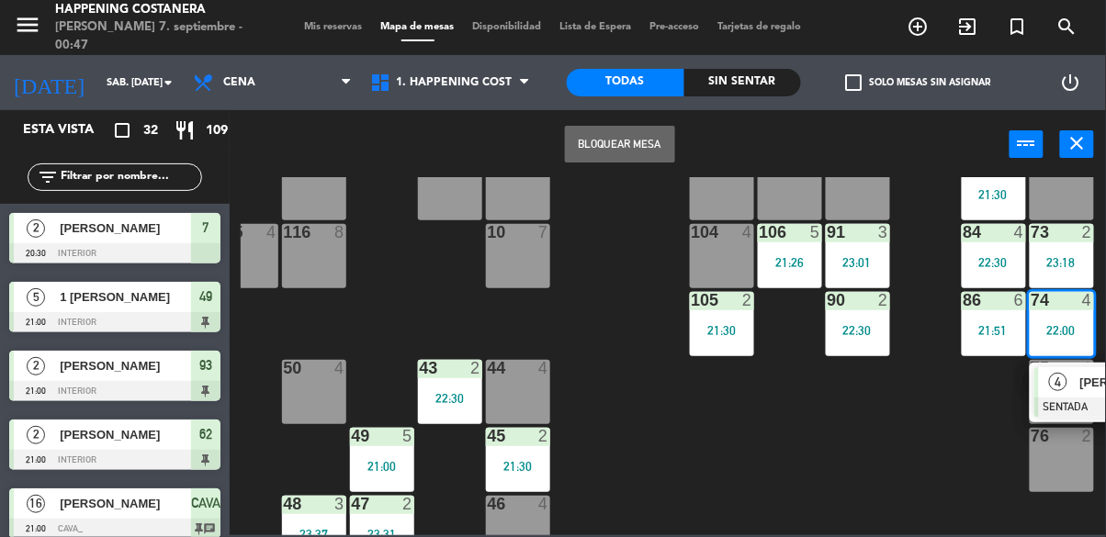
click at [1039, 389] on div "4" at bounding box center [1058, 382] width 39 height 30
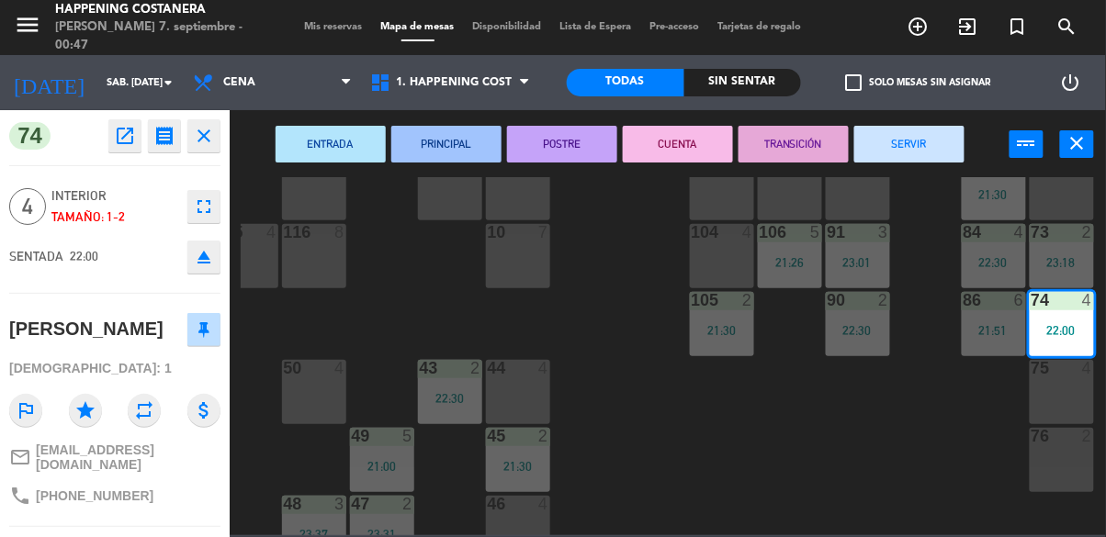
click at [946, 159] on button "SERVIR" at bounding box center [909, 144] width 110 height 37
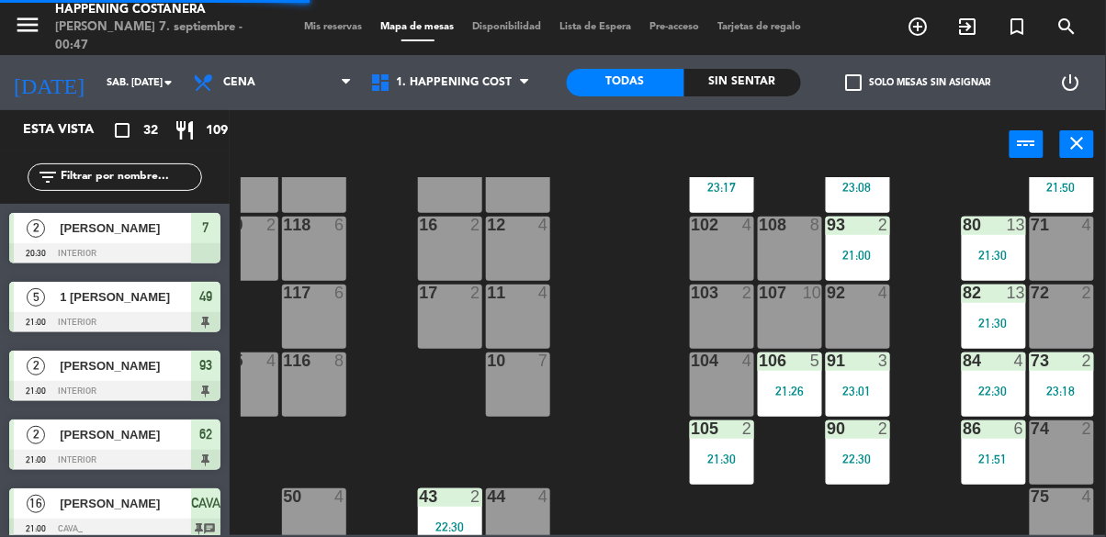
scroll to position [99, 302]
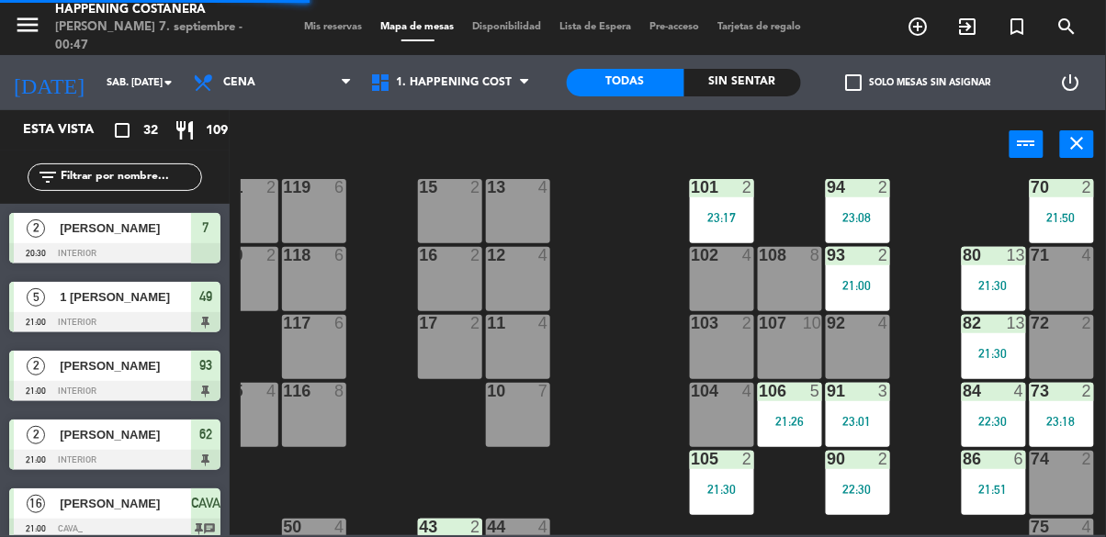
click at [1040, 421] on div "23:18" at bounding box center [1062, 421] width 64 height 13
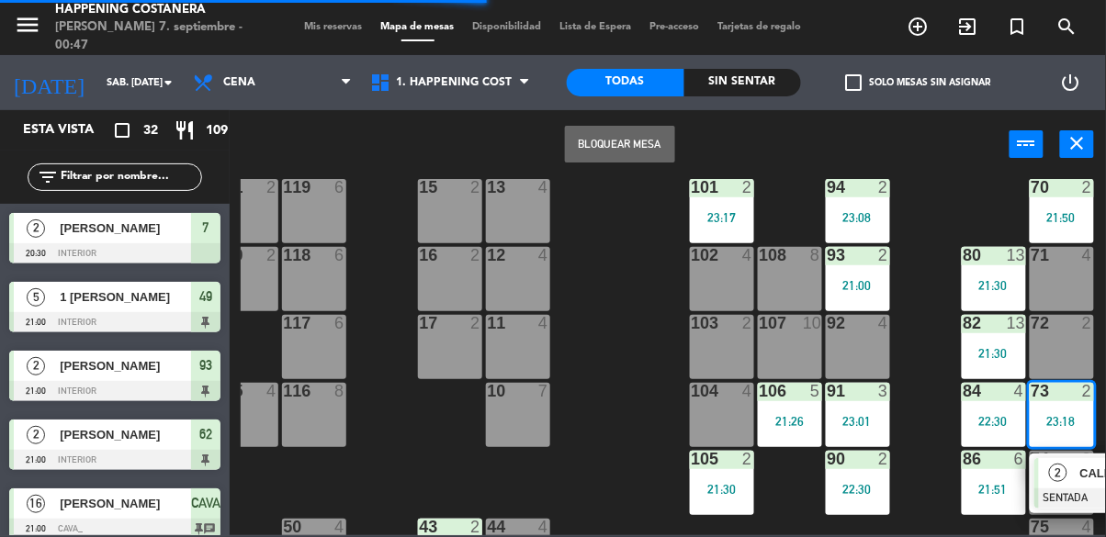
click at [945, 427] on div "69 2 122 6 121 6 120 6 14 4 CAVA 16 21:00 101 2 23:17 94 2 23:08 70 2 21:50 123…" at bounding box center [673, 356] width 865 height 358
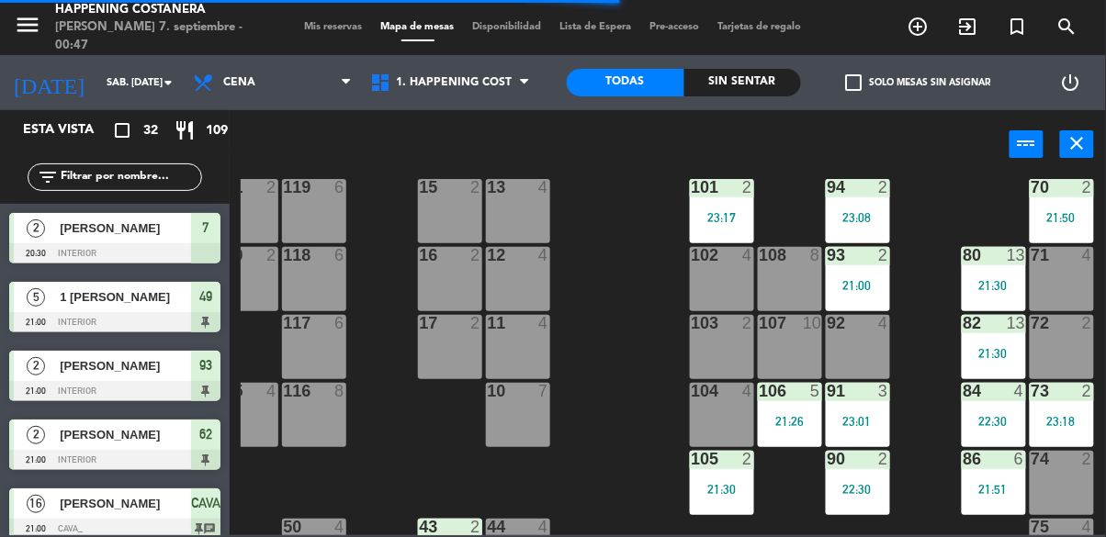
click at [867, 495] on div "22:30" at bounding box center [858, 489] width 64 height 13
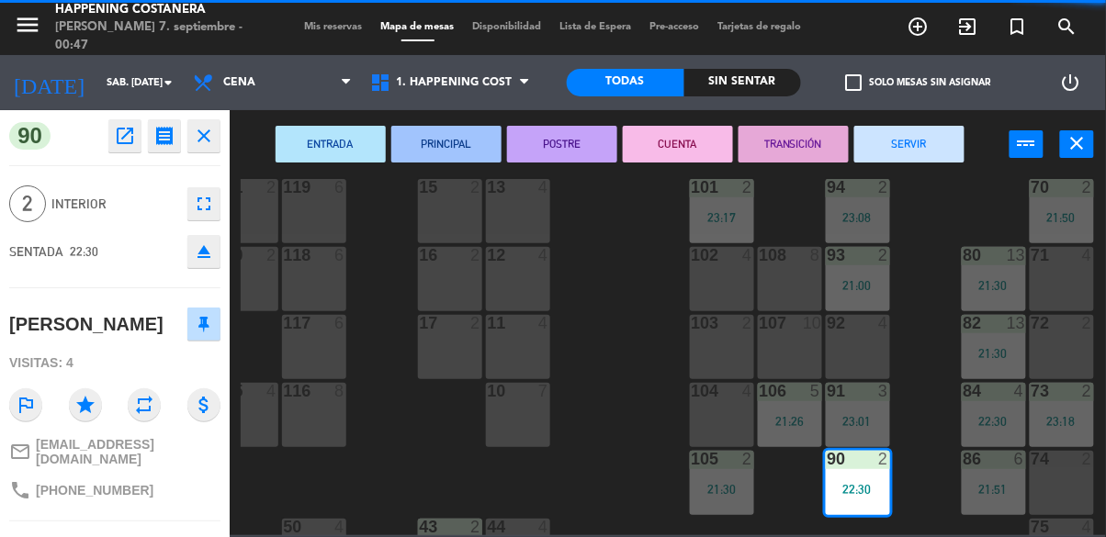
click at [913, 126] on button "SERVIR" at bounding box center [909, 144] width 110 height 37
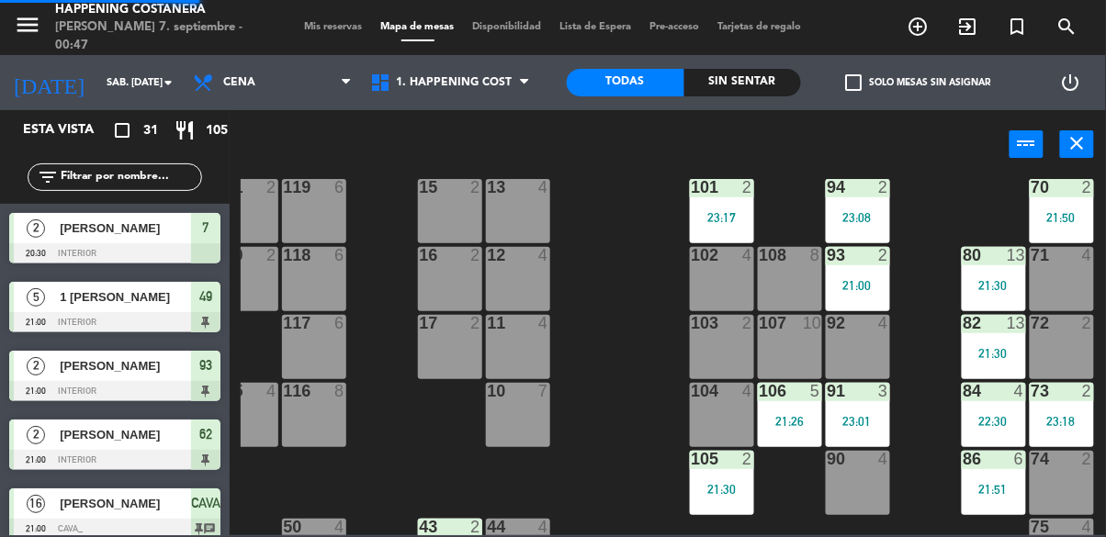
scroll to position [0, 0]
click at [863, 400] on div "91 3 23:01" at bounding box center [858, 415] width 64 height 64
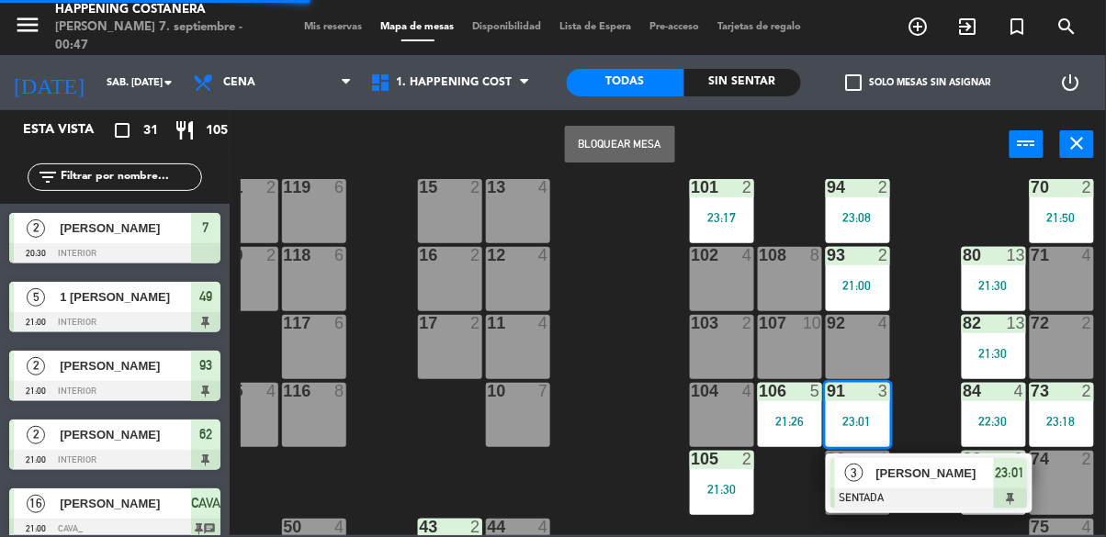
click at [914, 454] on div "3 [PERSON_NAME] SENTADA 23:01" at bounding box center [929, 484] width 207 height 60
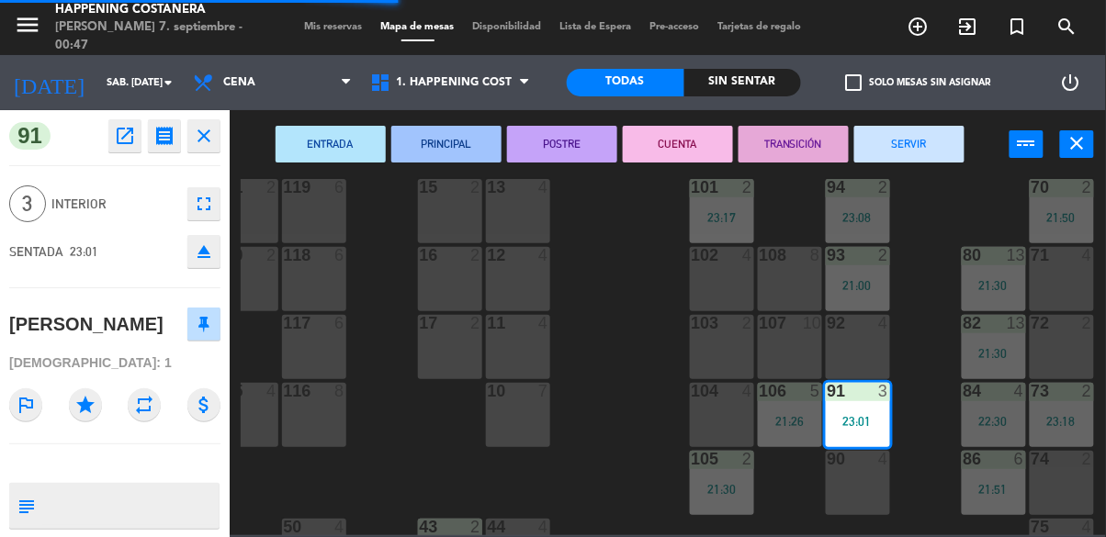
click at [896, 148] on button "SERVIR" at bounding box center [909, 144] width 110 height 37
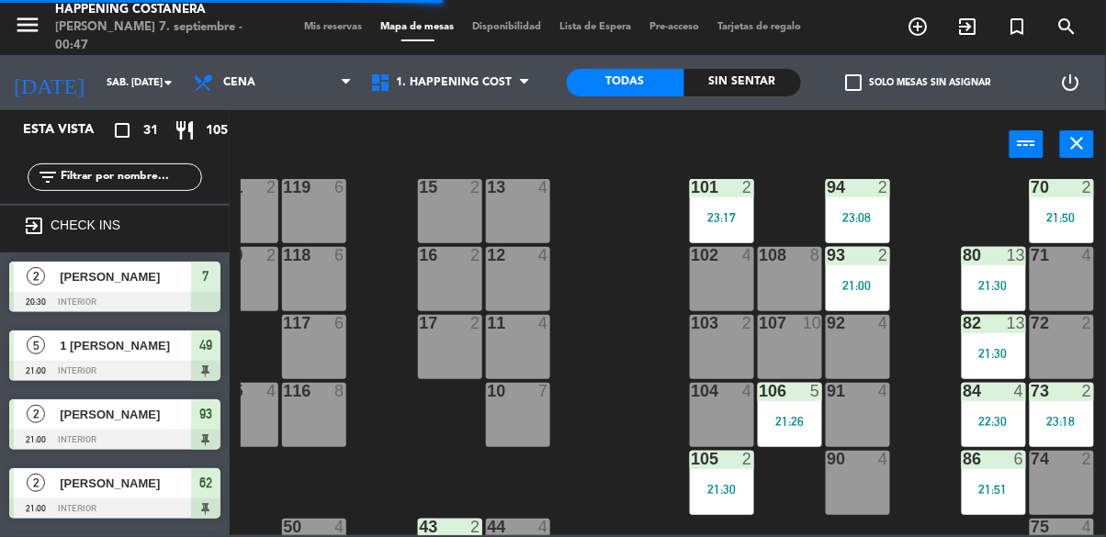
click at [865, 283] on div "21:00" at bounding box center [858, 285] width 64 height 13
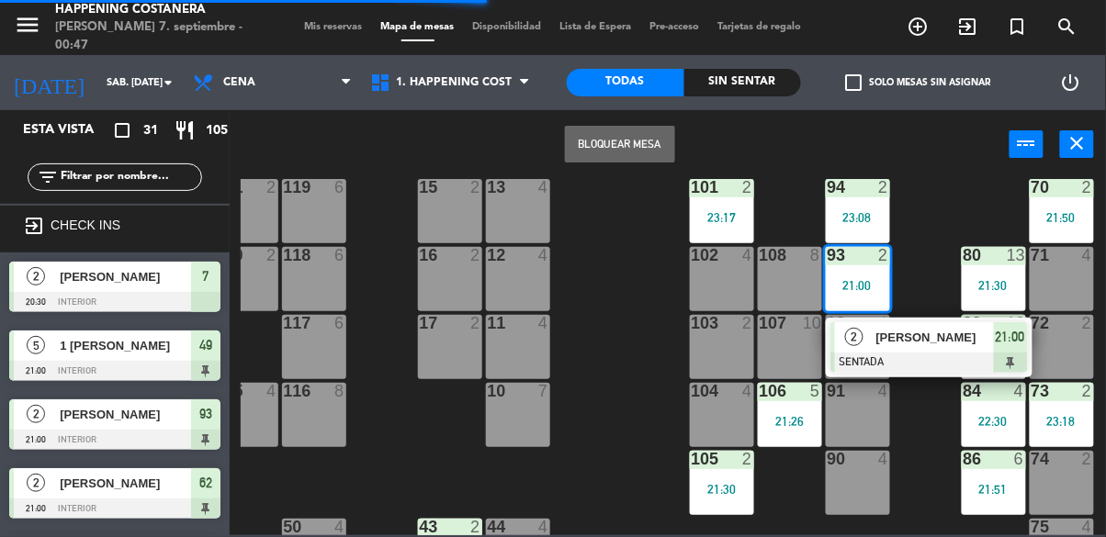
click at [908, 339] on span "[PERSON_NAME]" at bounding box center [935, 337] width 118 height 19
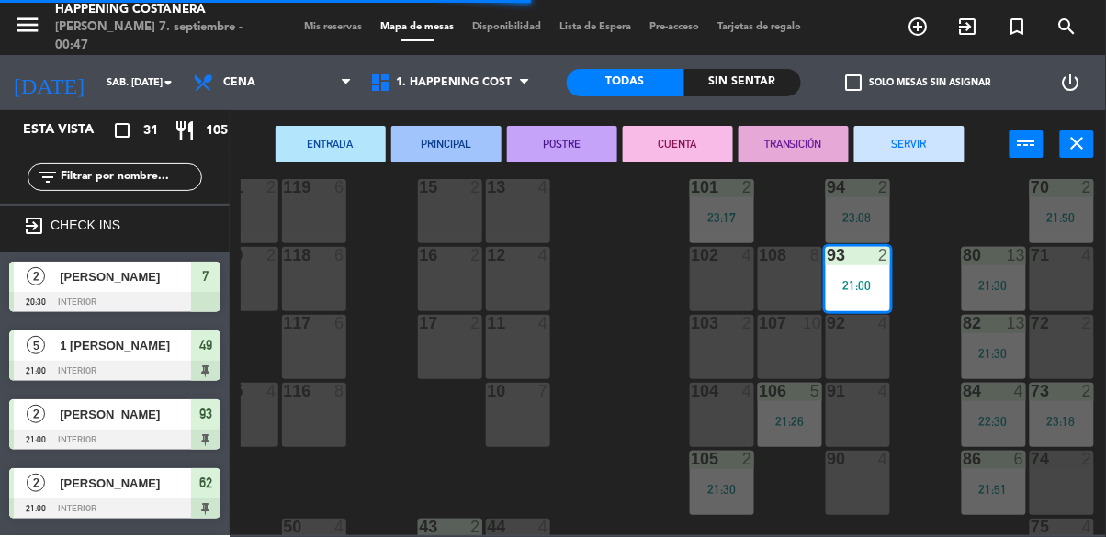
click at [926, 155] on button "SERVIR" at bounding box center [909, 144] width 110 height 37
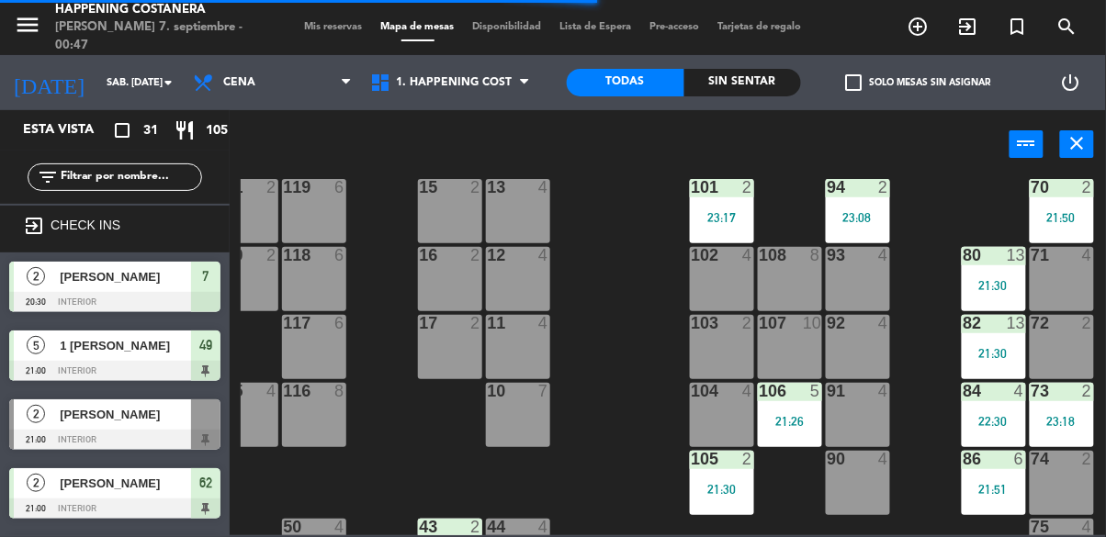
click at [849, 228] on div "94 2 23:08" at bounding box center [858, 211] width 64 height 64
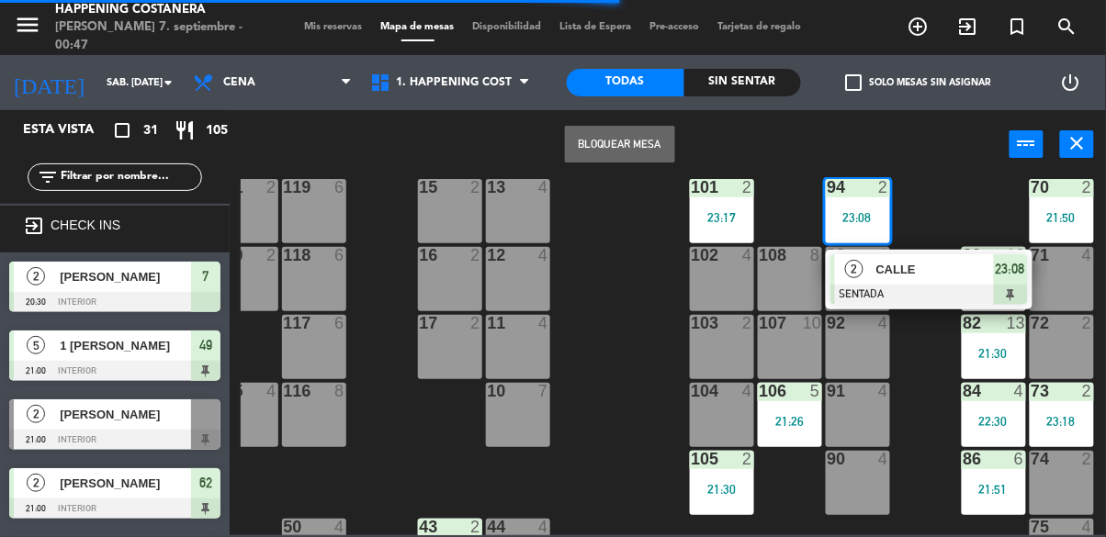
click at [927, 293] on div at bounding box center [928, 295] width 197 height 20
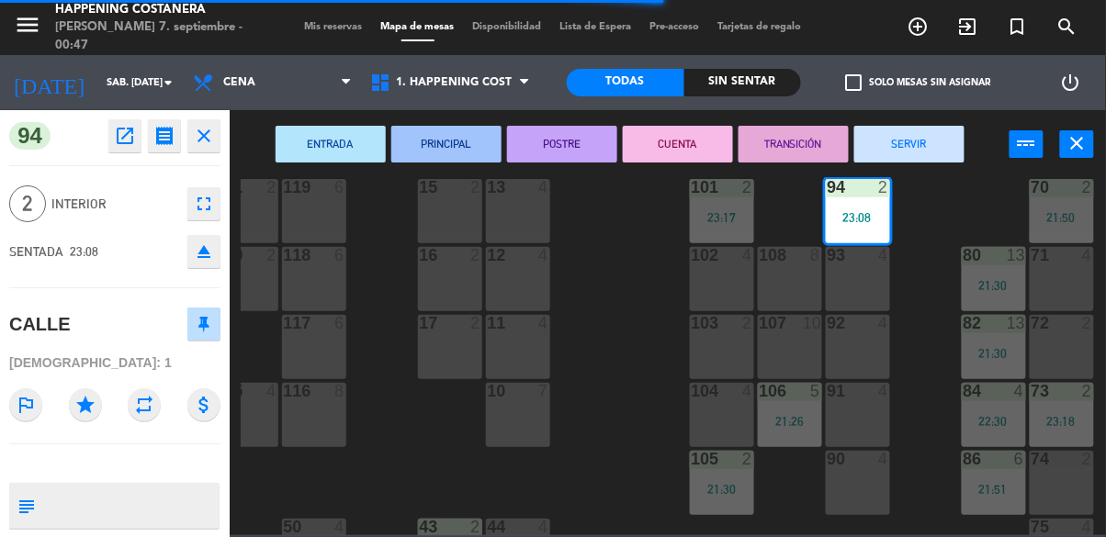
click at [930, 143] on button "SERVIR" at bounding box center [909, 144] width 110 height 37
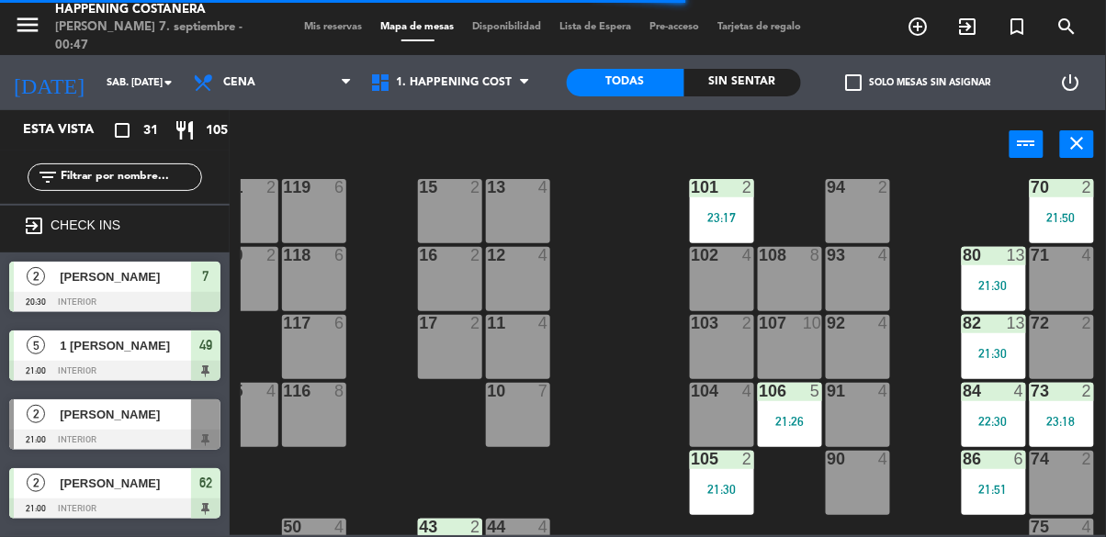
scroll to position [15, 0]
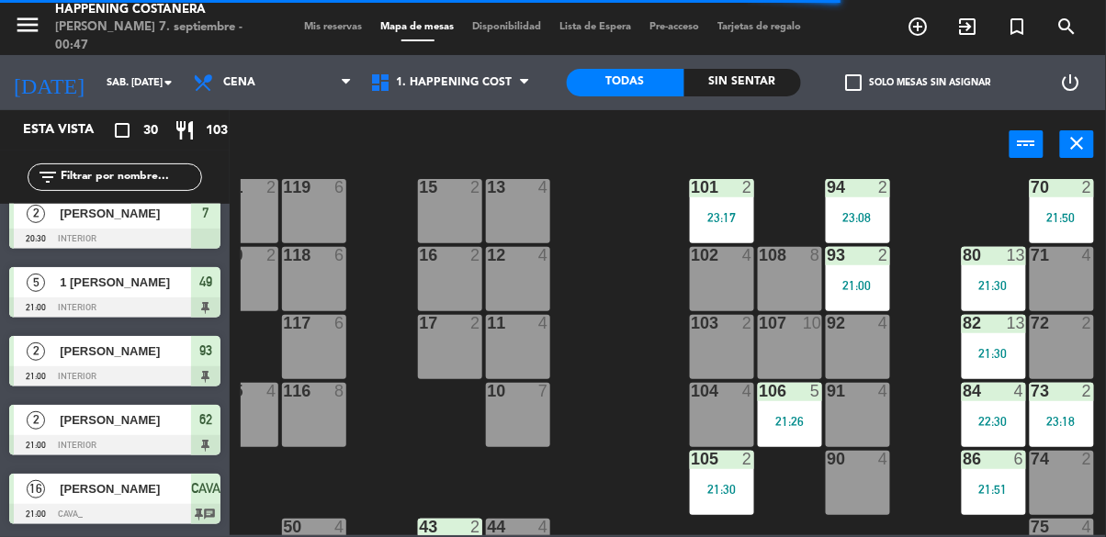
click at [786, 435] on div "106 5 21:26" at bounding box center [790, 415] width 64 height 64
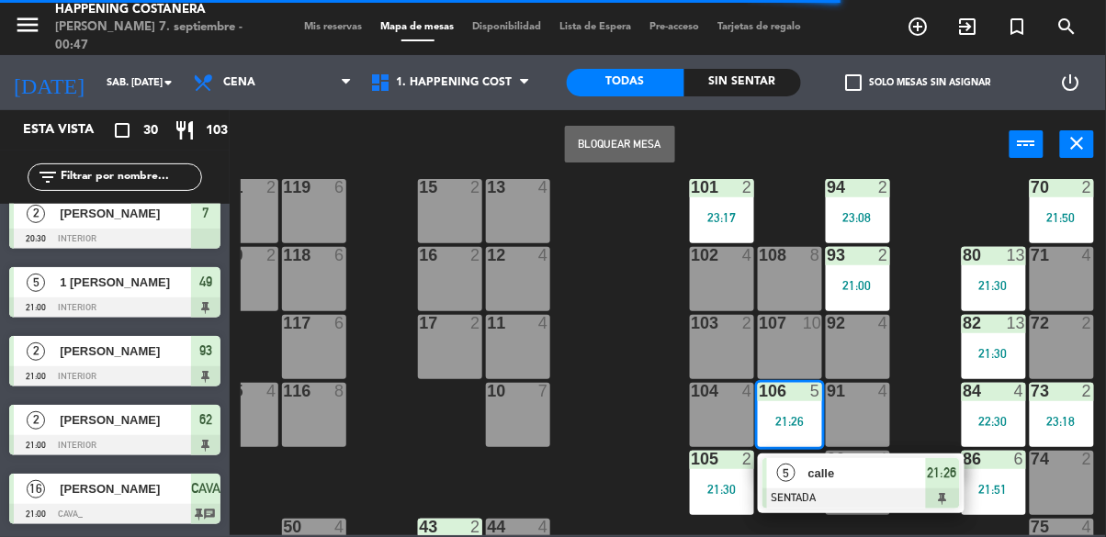
click at [838, 487] on div "calle" at bounding box center [865, 473] width 119 height 30
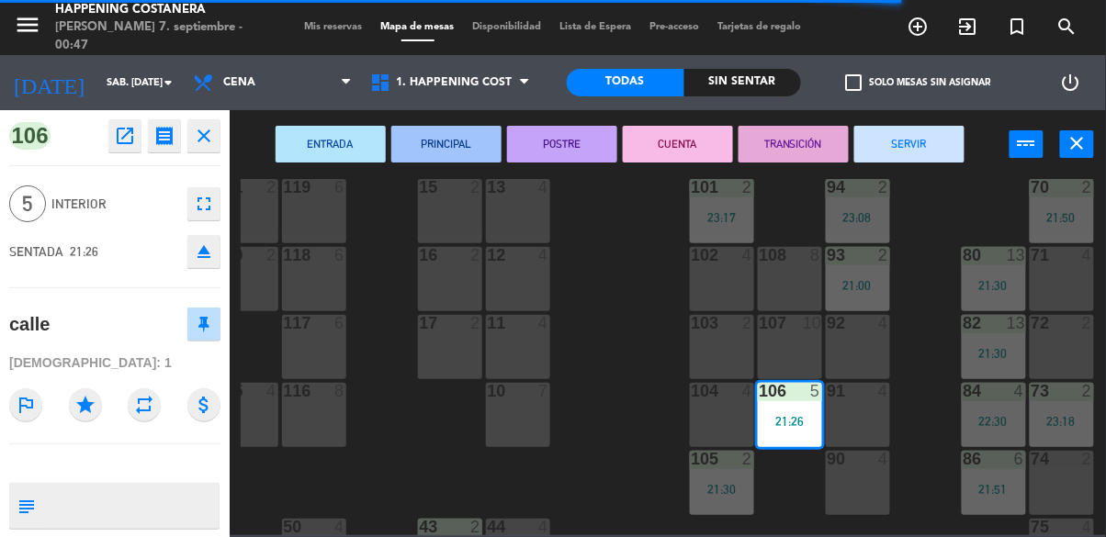
click at [937, 160] on button "SERVIR" at bounding box center [909, 144] width 110 height 37
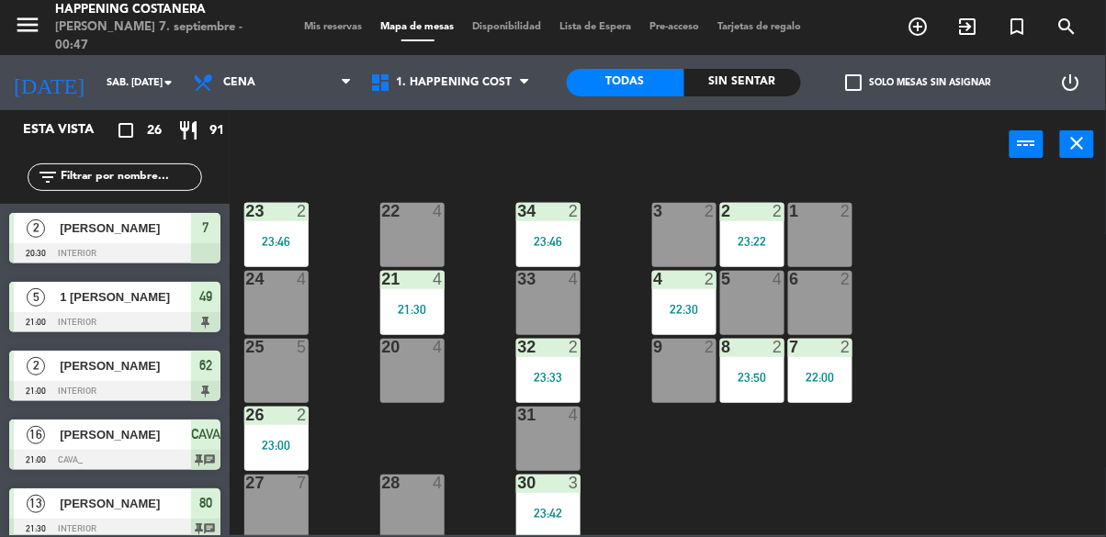
scroll to position [701, 0]
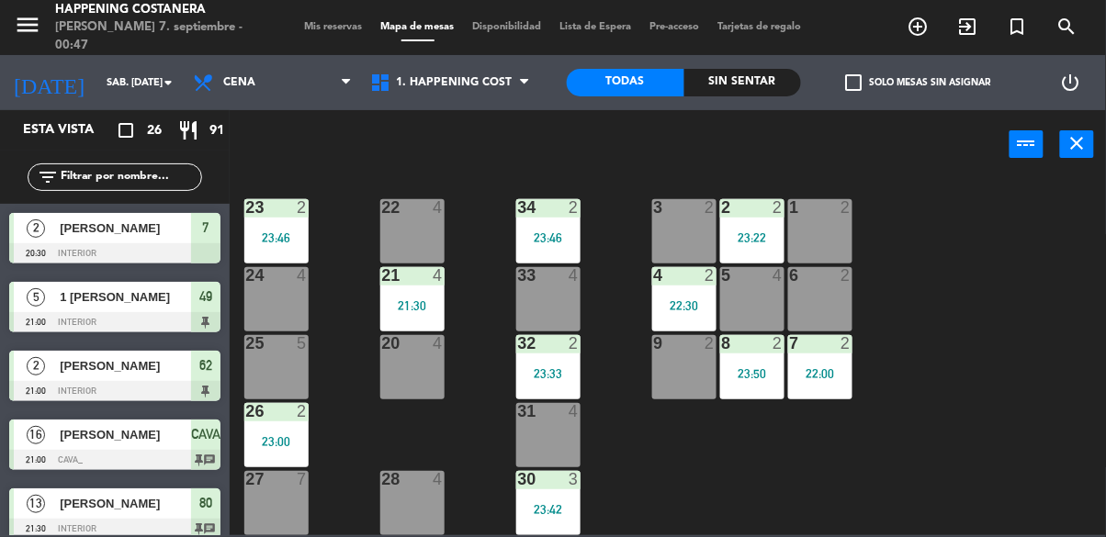
click at [862, 110] on div "power_input close" at bounding box center [620, 145] width 780 height 70
click at [861, 90] on span "check_box_outline_blank" at bounding box center [854, 82] width 17 height 17
click at [919, 83] on input "check_box_outline_blank Solo mesas sin asignar" at bounding box center [919, 83] width 0 height 0
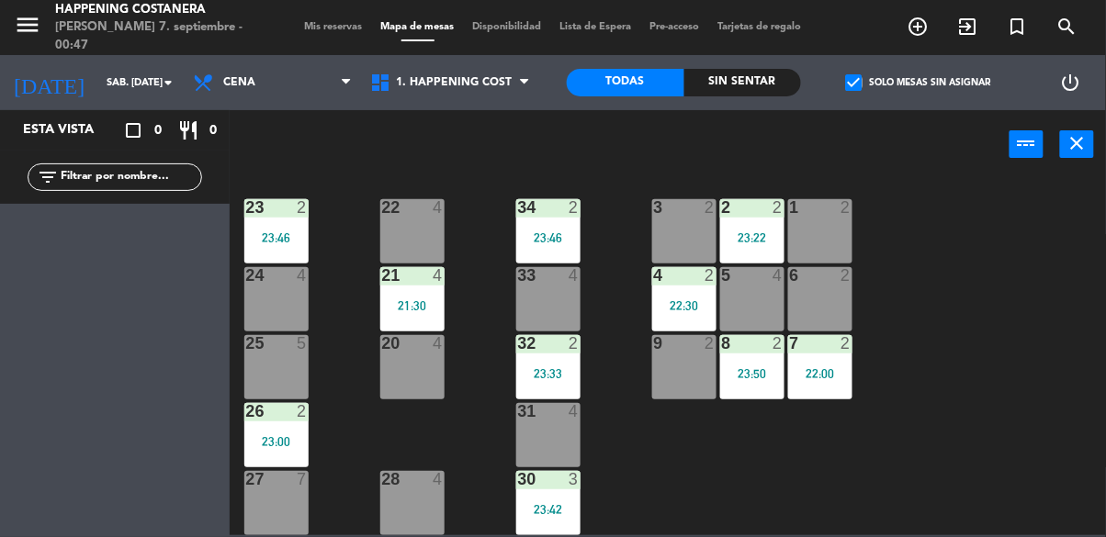
click at [873, 86] on label "check_box Solo mesas sin asignar" at bounding box center [918, 82] width 145 height 17
click at [919, 83] on input "check_box Solo mesas sin asignar" at bounding box center [919, 83] width 0 height 0
